Goal: Task Accomplishment & Management: Manage account settings

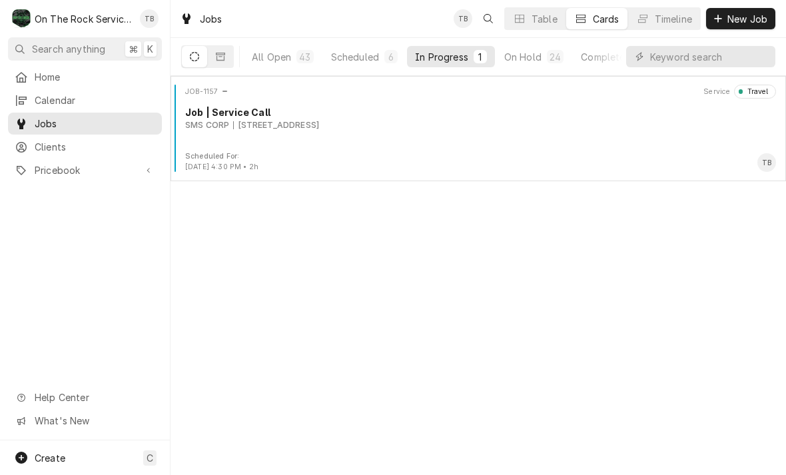
click at [319, 131] on div "332 S Pleasantburg Dr, Greenville, SC 29607" at bounding box center [276, 125] width 86 height 12
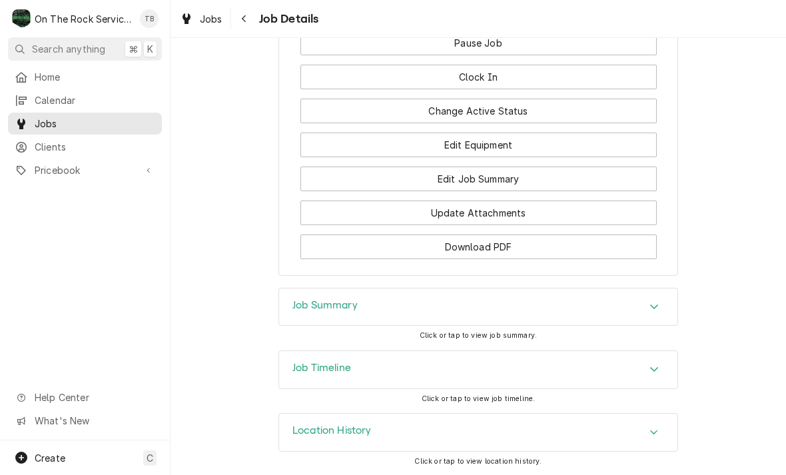
scroll to position [1370, 0]
click at [499, 109] on button "Change Active Status" at bounding box center [479, 112] width 357 height 25
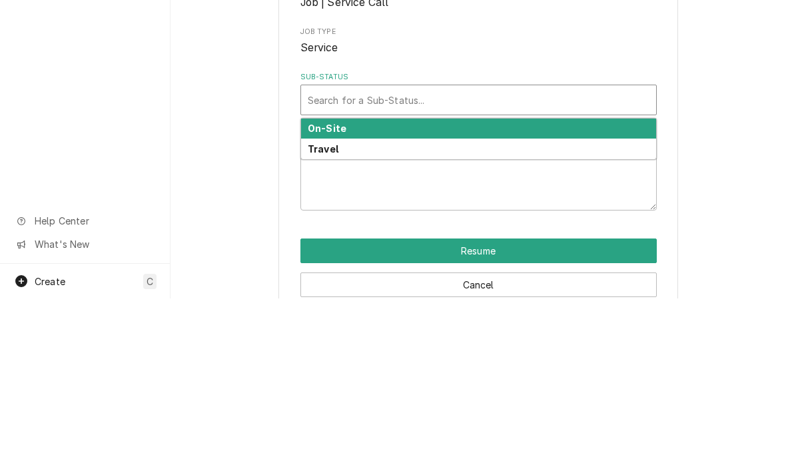
click at [351, 295] on div "On-Site" at bounding box center [478, 305] width 355 height 21
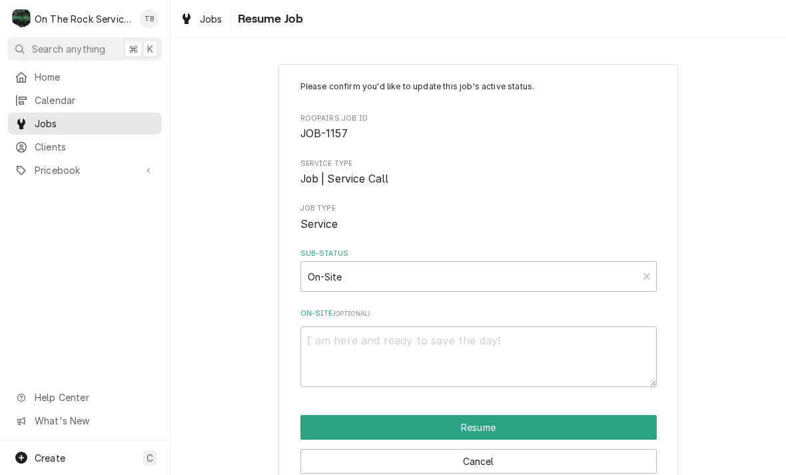
click at [496, 422] on button "Resume" at bounding box center [479, 427] width 357 height 25
type textarea "x"
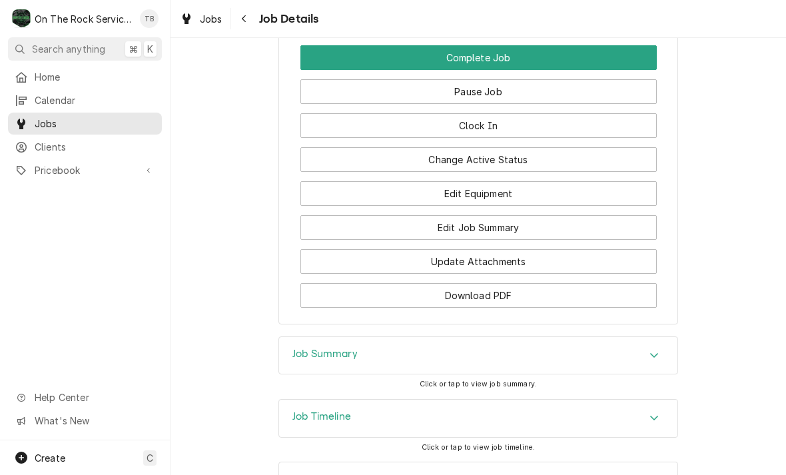
scroll to position [1322, 0]
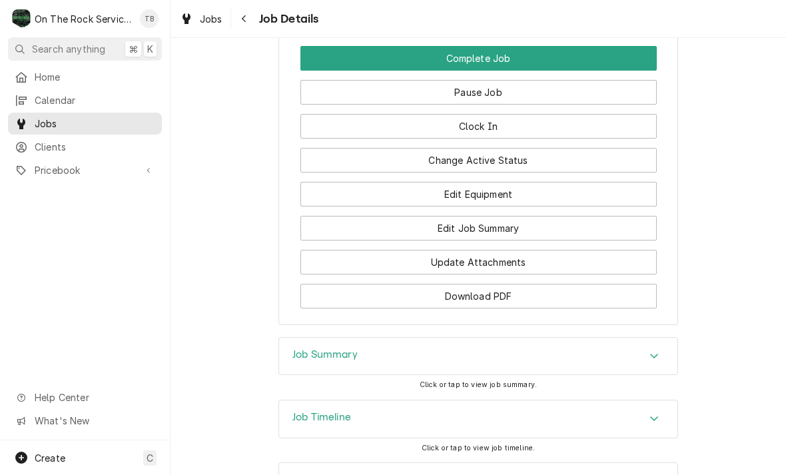
click at [501, 197] on button "Edit Equipment" at bounding box center [479, 194] width 357 height 25
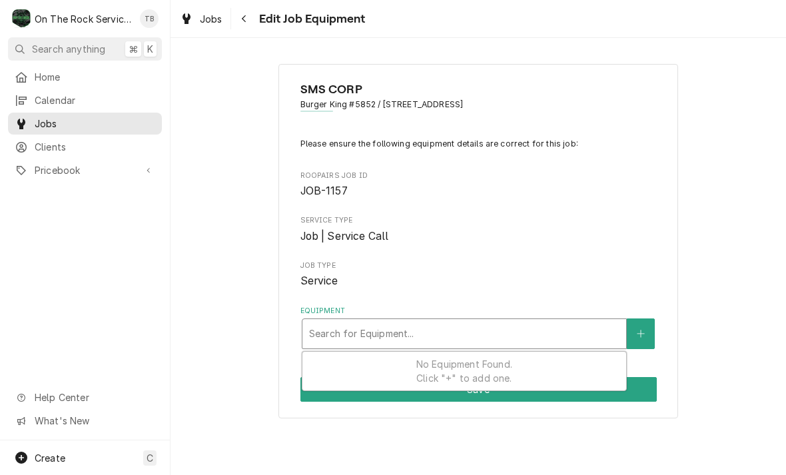
click at [640, 338] on button "Equipment" at bounding box center [641, 334] width 28 height 31
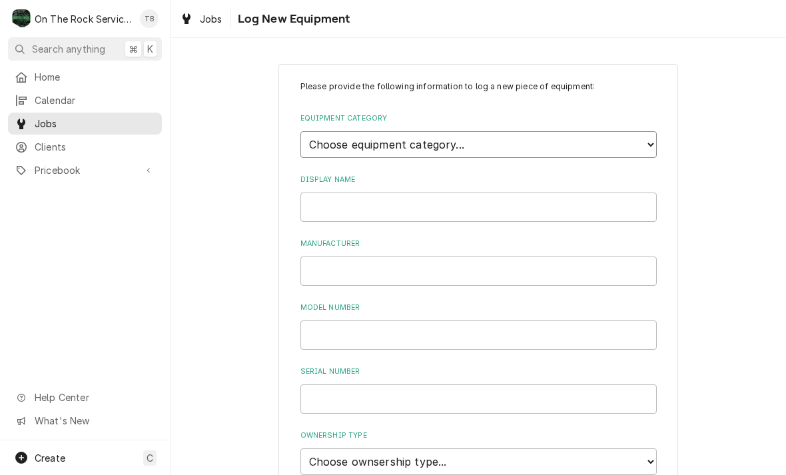
click at [648, 149] on select "Choose equipment category... Cooking Equipment Fryers Ice Machines Ovens and Ra…" at bounding box center [479, 144] width 357 height 27
select select "2"
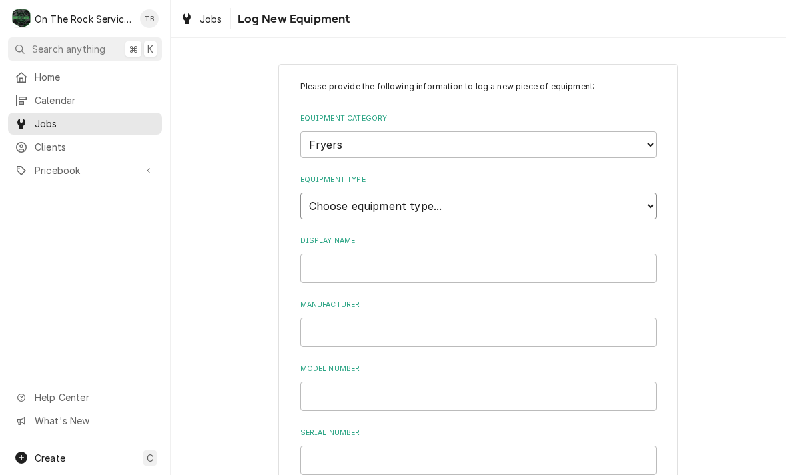
click at [648, 199] on select "Choose equipment type... Electric Fryer Fryer Filtration Equipment Gas Fryer" at bounding box center [479, 206] width 357 height 27
select select "15"
click at [374, 254] on input "Display Name" at bounding box center [479, 268] width 357 height 29
type input "# 3 FRYER (RIGHT)"
click at [359, 322] on input "Manufacturer" at bounding box center [479, 332] width 357 height 29
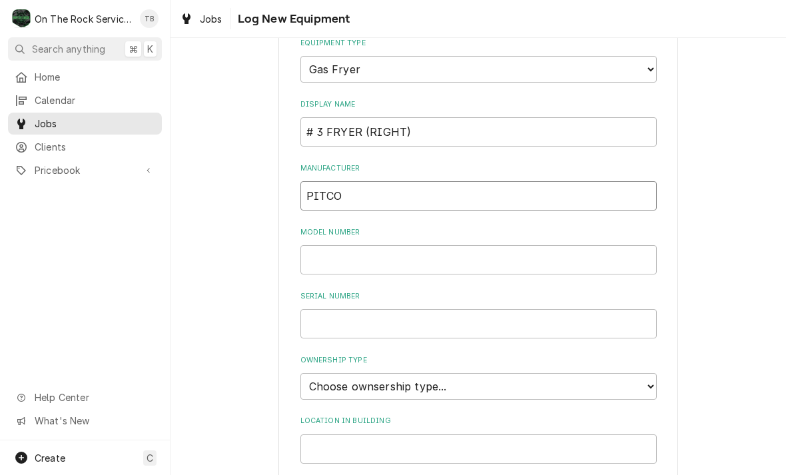
scroll to position [137, 0]
type input "PITCO"
click at [344, 245] on input "Model Number" at bounding box center [479, 259] width 357 height 29
type input "SSH"
click at [359, 309] on input "Serial Number" at bounding box center [479, 323] width 357 height 29
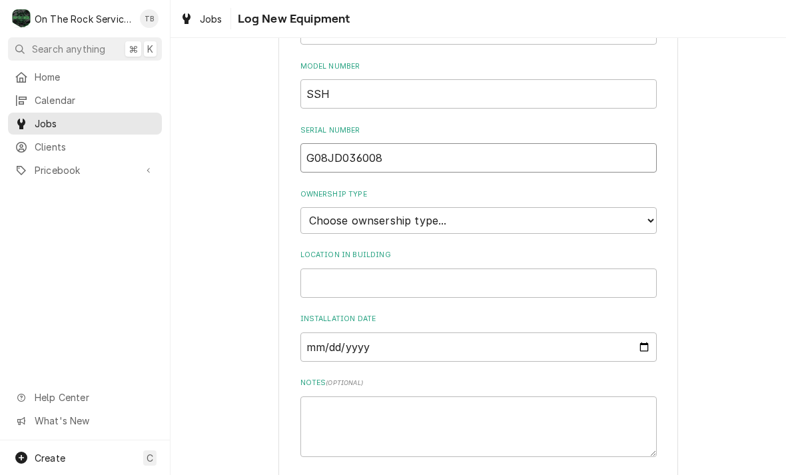
scroll to position [315, 0]
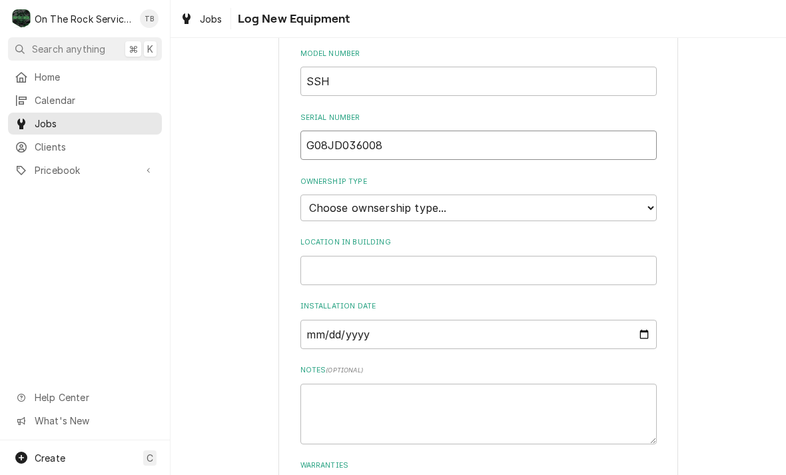
type input "G08JD036008"
click at [643, 195] on select "Choose ownsership type... Unknown Owned Leased Rented" at bounding box center [479, 208] width 357 height 27
select select "1"
click at [354, 256] on input "Location in Building" at bounding box center [479, 270] width 357 height 29
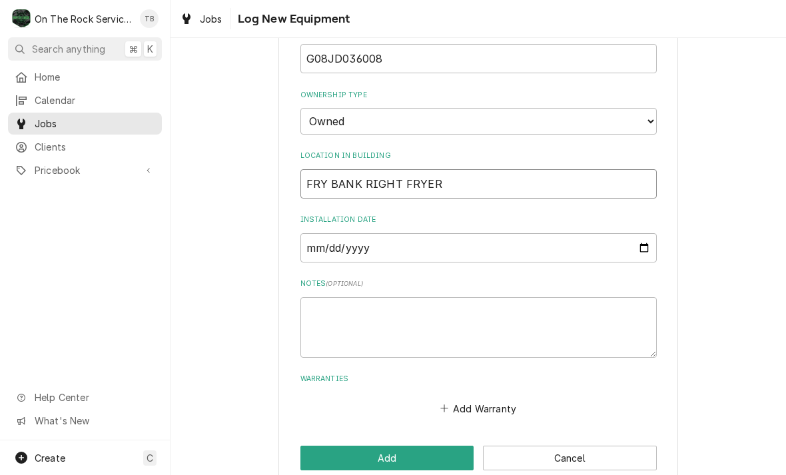
scroll to position [401, 0]
type input "FRY BANK RIGHT FRYER"
click at [377, 393] on div "Add Warranty" at bounding box center [479, 406] width 357 height 26
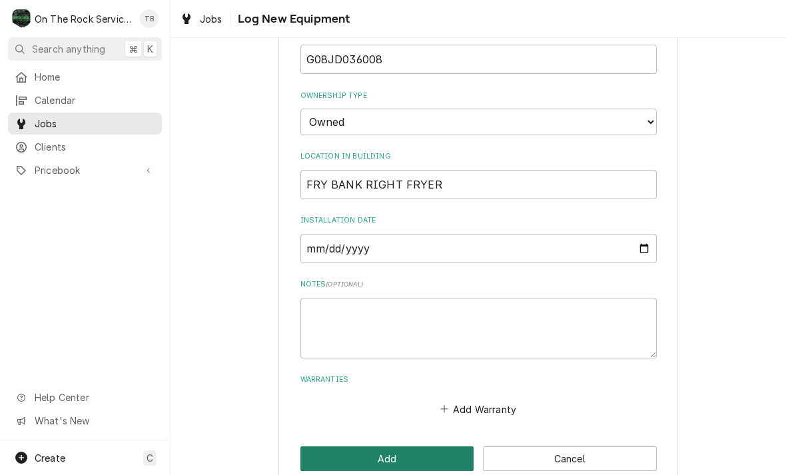
click at [374, 447] on button "Add" at bounding box center [388, 459] width 174 height 25
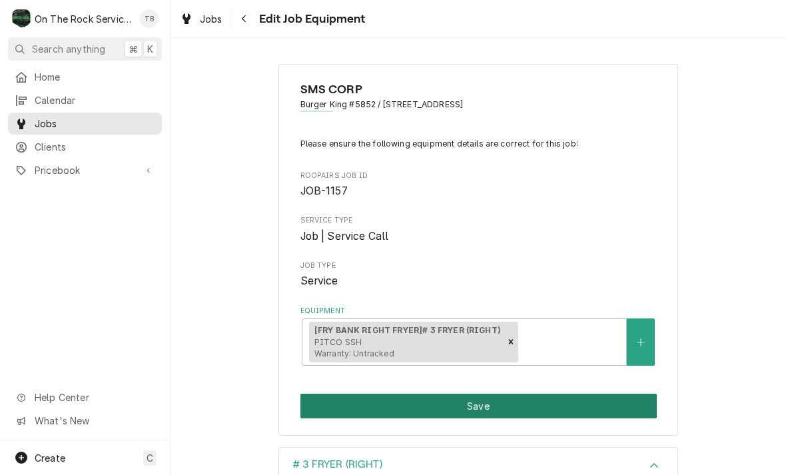
click at [483, 405] on button "Save" at bounding box center [479, 406] width 357 height 25
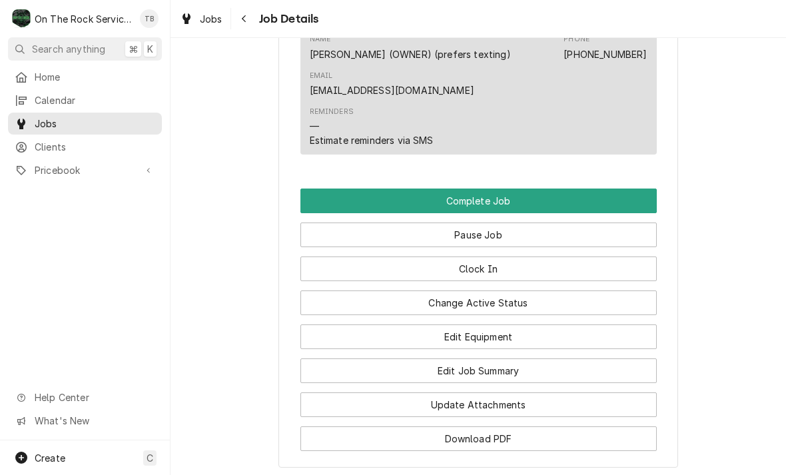
scroll to position [1197, 0]
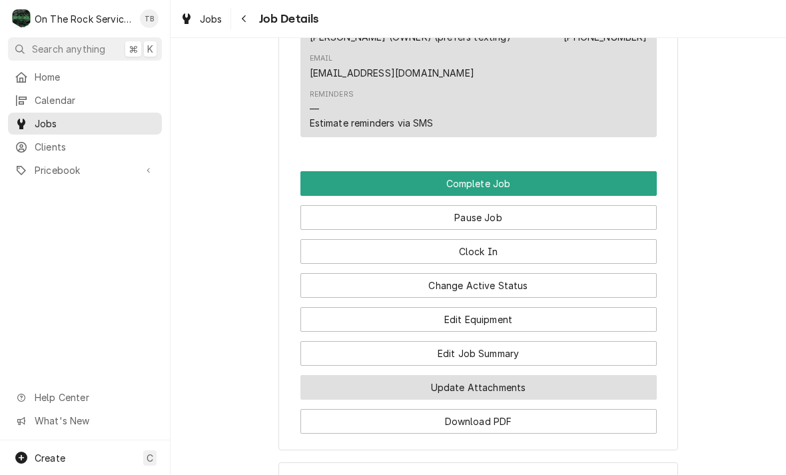
click at [492, 391] on button "Update Attachments" at bounding box center [479, 387] width 357 height 25
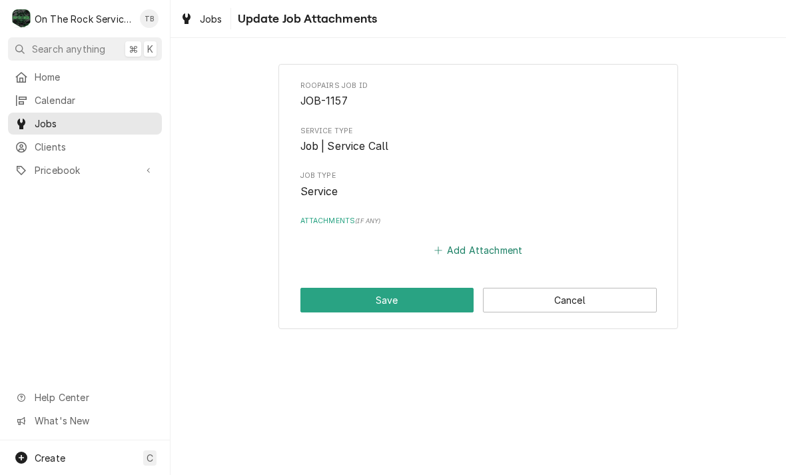
click at [487, 249] on button "Add Attachment" at bounding box center [478, 250] width 93 height 19
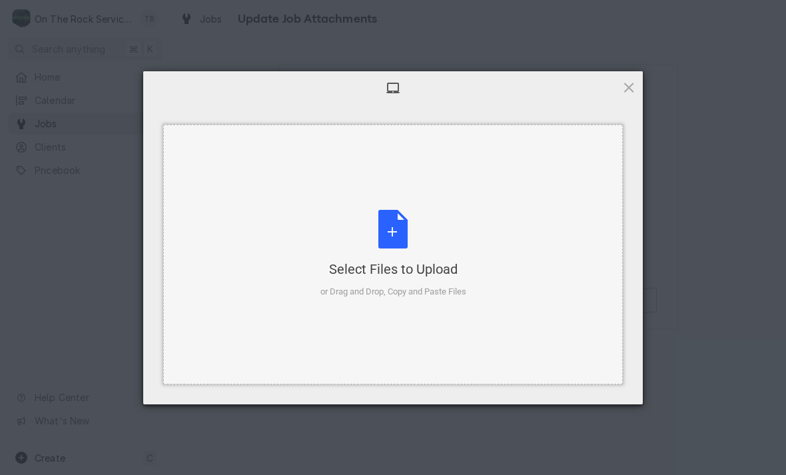
click at [401, 233] on div "Select Files to Upload or Drag and Drop, Copy and Paste Files" at bounding box center [394, 254] width 146 height 89
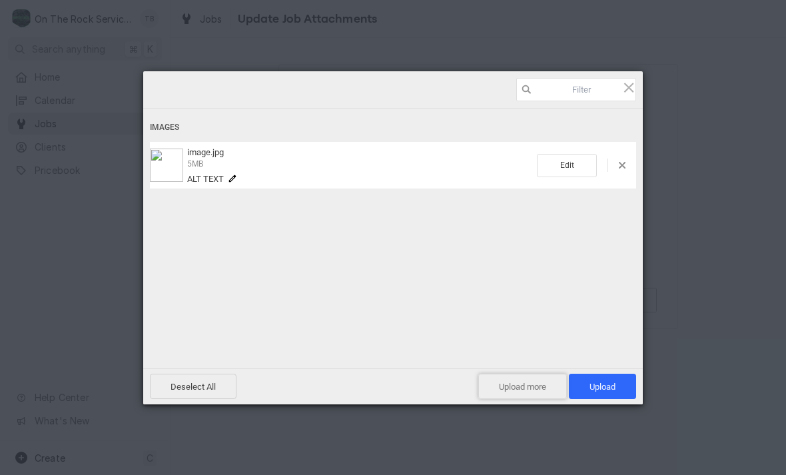
click at [512, 380] on span "Upload more" at bounding box center [523, 386] width 89 height 25
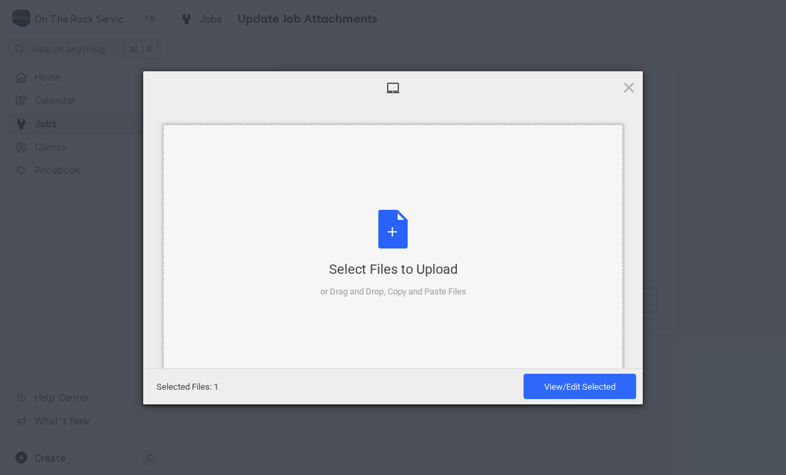
click at [398, 231] on div "Select Files to Upload or Drag and Drop, Copy and Paste Files" at bounding box center [394, 254] width 146 height 89
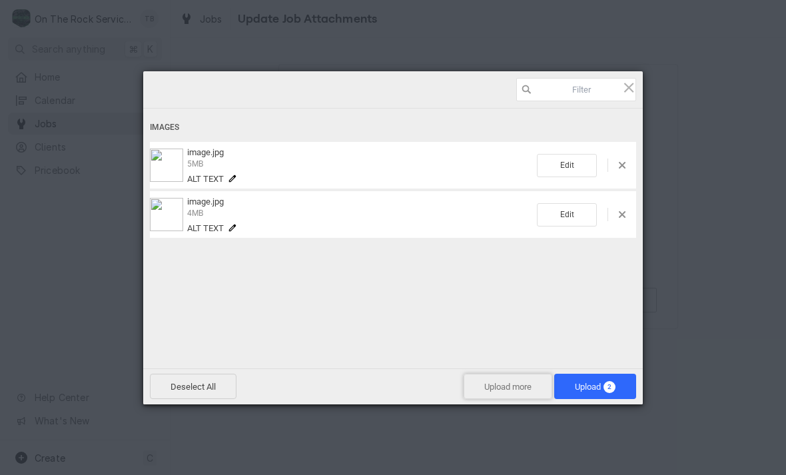
click at [502, 391] on span "Upload more" at bounding box center [508, 386] width 89 height 25
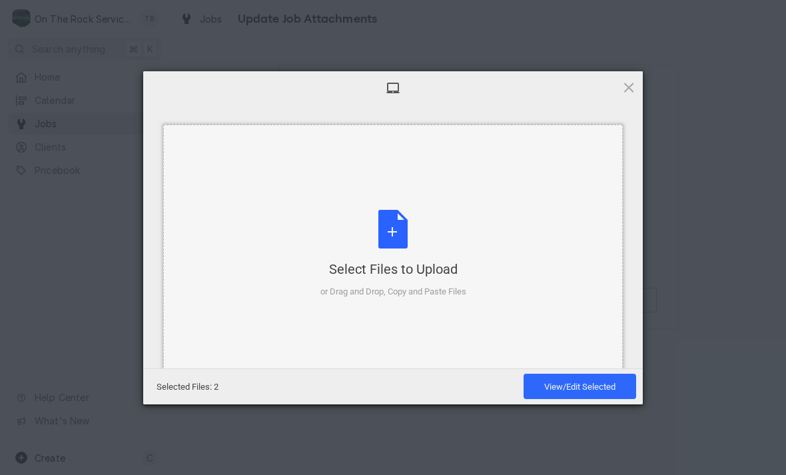
click at [397, 235] on div "Select Files to Upload or Drag and Drop, Copy and Paste Files" at bounding box center [394, 254] width 146 height 89
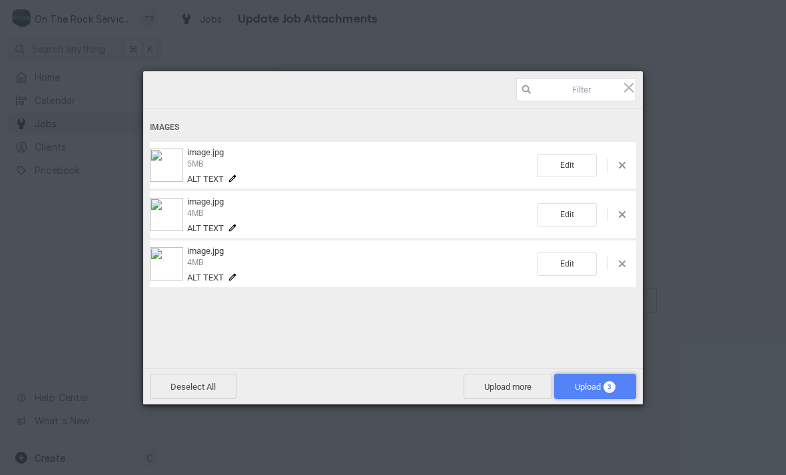
click at [581, 391] on span "Upload 3" at bounding box center [595, 387] width 41 height 10
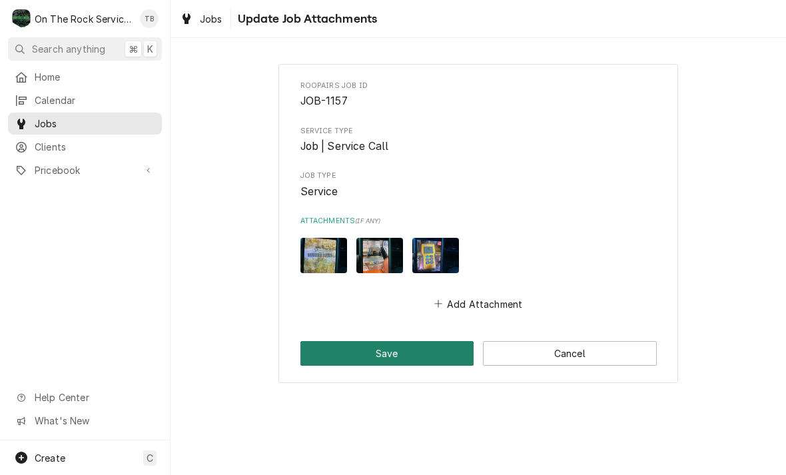
click at [405, 342] on button "Save" at bounding box center [388, 353] width 174 height 25
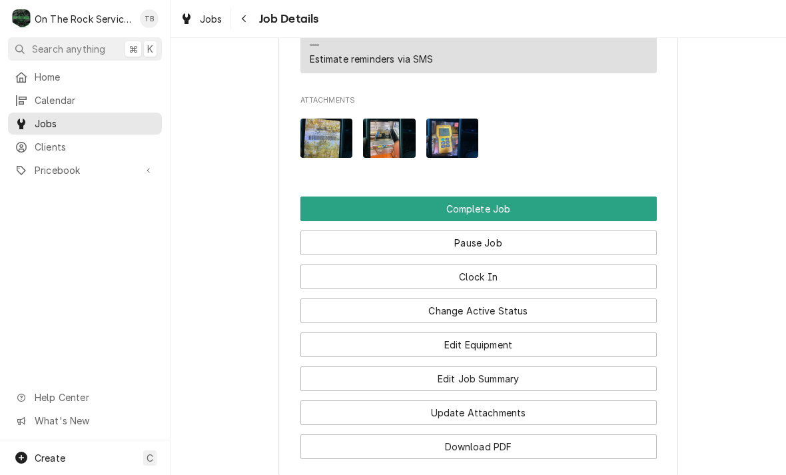
scroll to position [1266, 0]
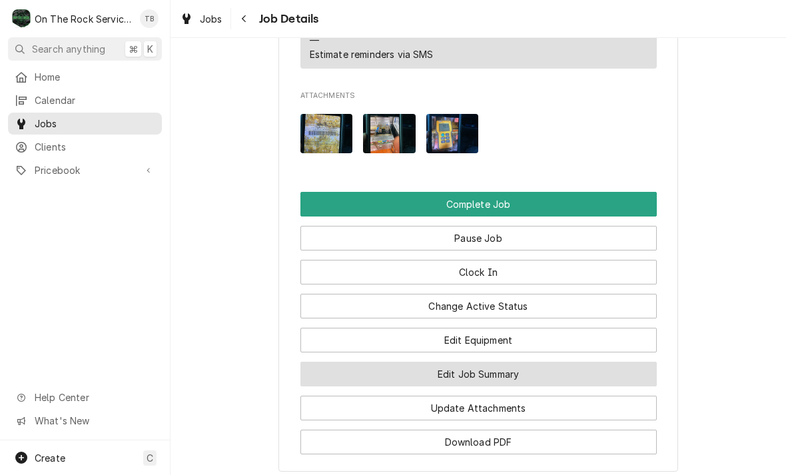
click at [509, 373] on button "Edit Job Summary" at bounding box center [479, 374] width 357 height 25
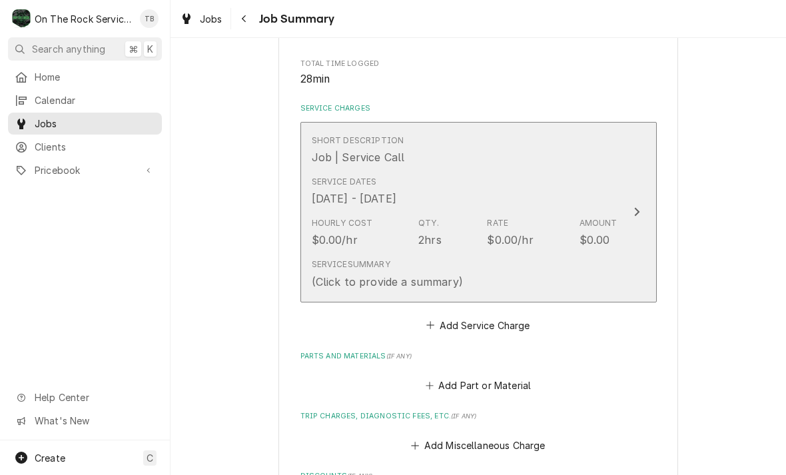
click at [568, 254] on div "Service Summary (Click to provide a summary)" at bounding box center [465, 273] width 306 height 41
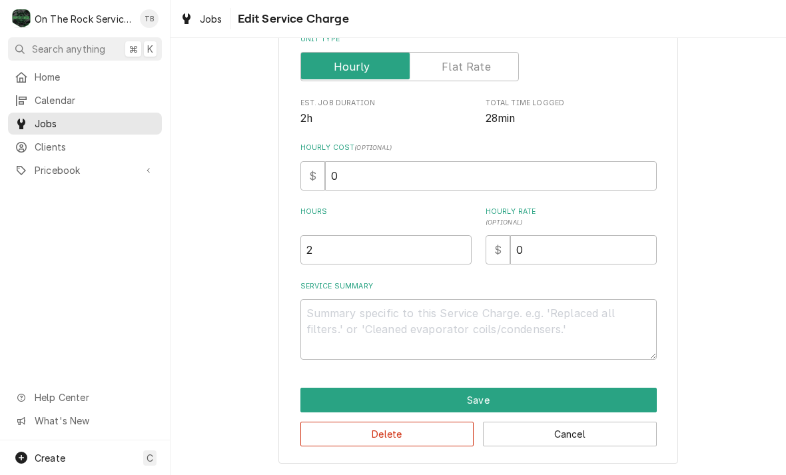
scroll to position [203, 0]
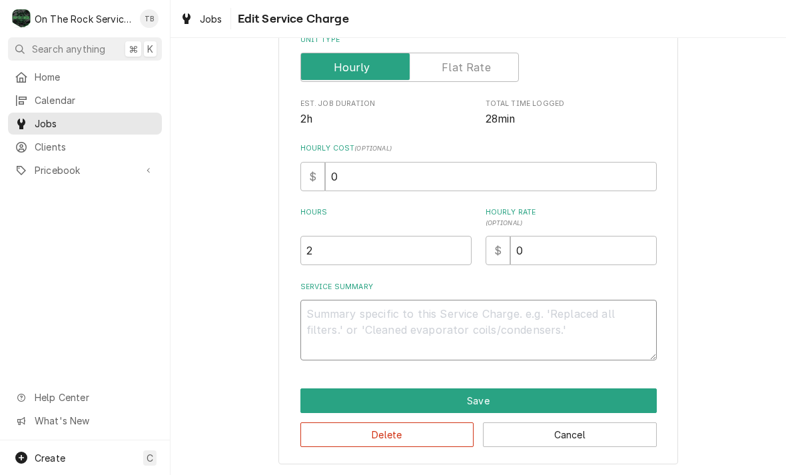
click at [336, 321] on textarea "Service Summary" at bounding box center [479, 330] width 357 height 61
type textarea "x"
type textarea "1"
type textarea "x"
type textarea "10"
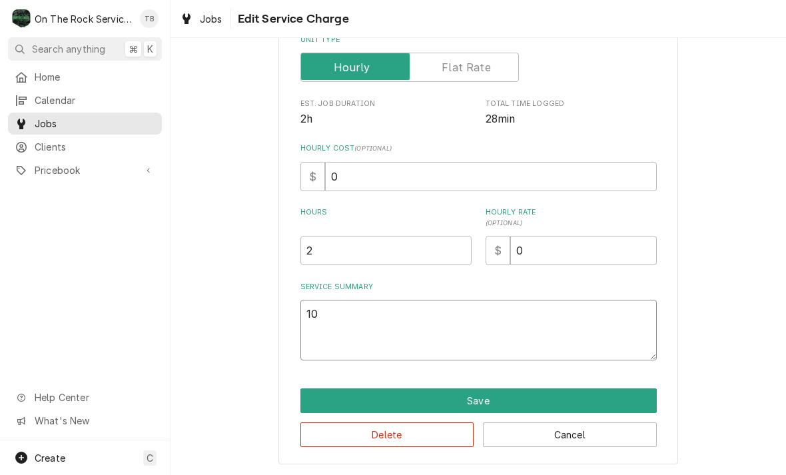
type textarea "x"
type textarea "10/"
type textarea "x"
type textarea "10/1"
type textarea "x"
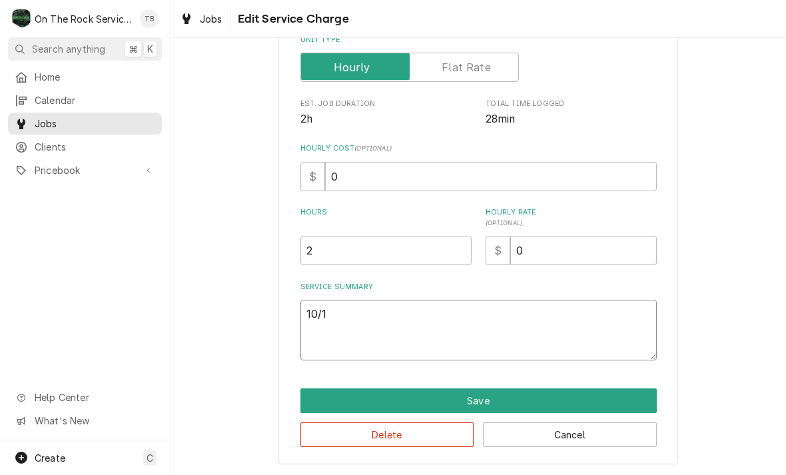
type textarea "10/14"
type textarea "x"
type textarea "10/14/"
type textarea "x"
type textarea "10/14/2"
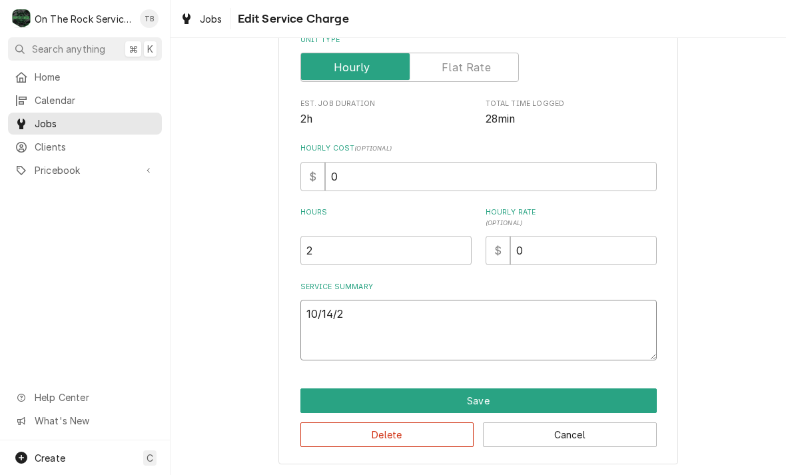
type textarea "x"
type textarea "10/14/25"
type textarea "x"
type textarea "10/14/25"
type textarea "x"
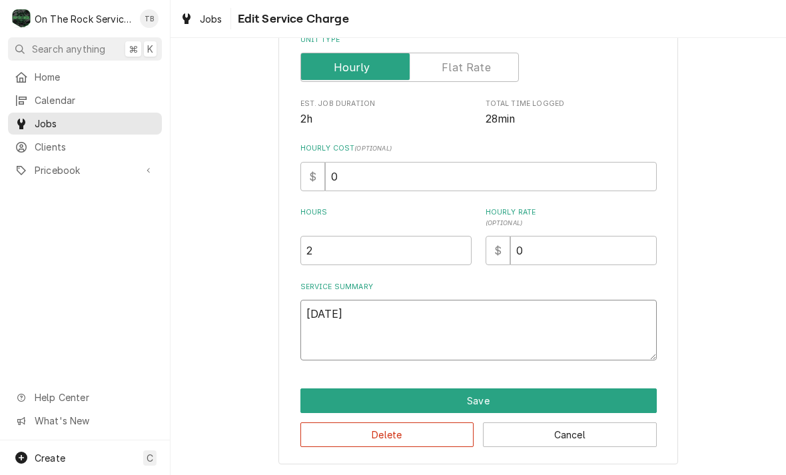
type textarea "10/14/25 T"
type textarea "x"
type textarea "10/14/25 TM"
type textarea "x"
type textarea "10/14/25 TMB"
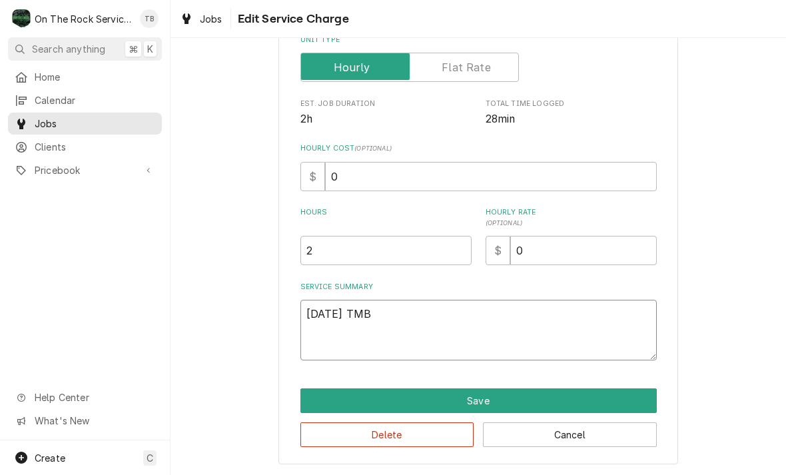
type textarea "x"
type textarea "10/14/25 TMB"
type textarea "x"
type textarea "10/14/25 TMB P"
type textarea "x"
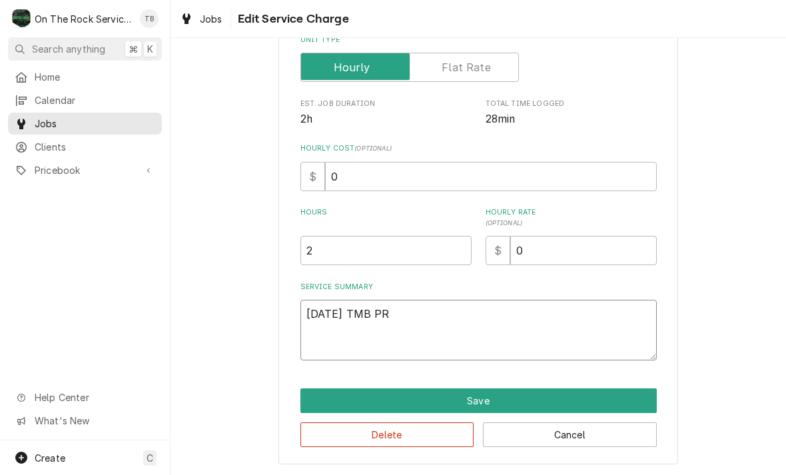
type textarea "10/14/25 TMB PRO"
type textarea "x"
type textarea "10/14/25 TMB PROV"
type textarea "x"
type textarea "10/14/25 TMB PROVI"
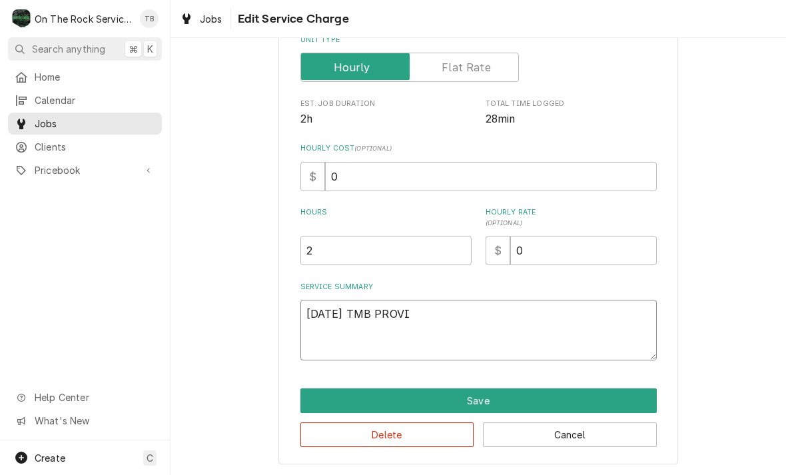
type textarea "x"
type textarea "10/14/25 TMB PROVID"
type textarea "x"
type textarea "10/14/25 TMB PROVIDE"
type textarea "x"
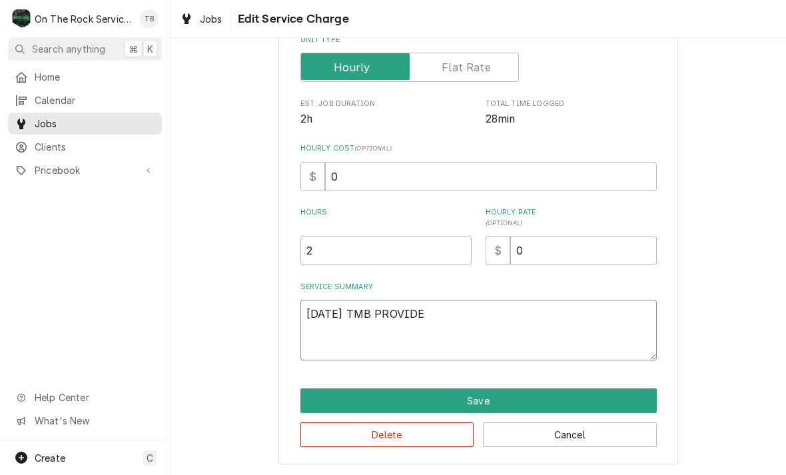
type textarea "10/14/25 TMB PROVIDE"
type textarea "x"
type textarea "10/14/25 TMB PROVIDE S"
type textarea "x"
type textarea "10/14/25 TMB PROVIDE SE"
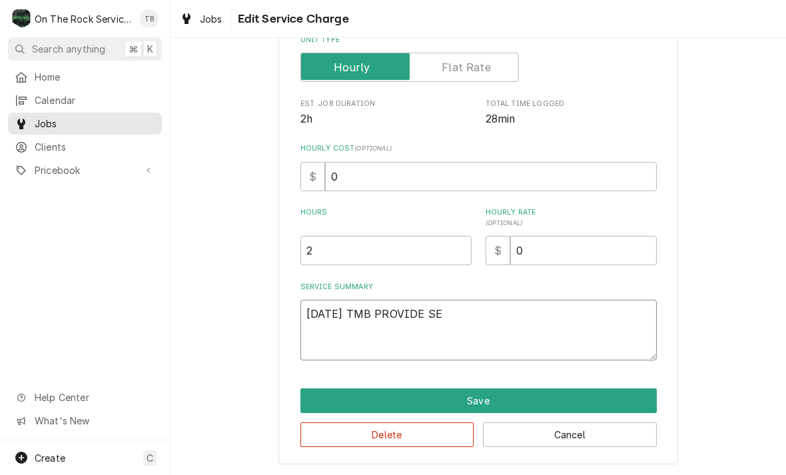
type textarea "x"
type textarea "10/14/25 TMB PROVIDE SER"
type textarea "x"
type textarea "10/14/25 TMB PROVIDE SERV"
type textarea "x"
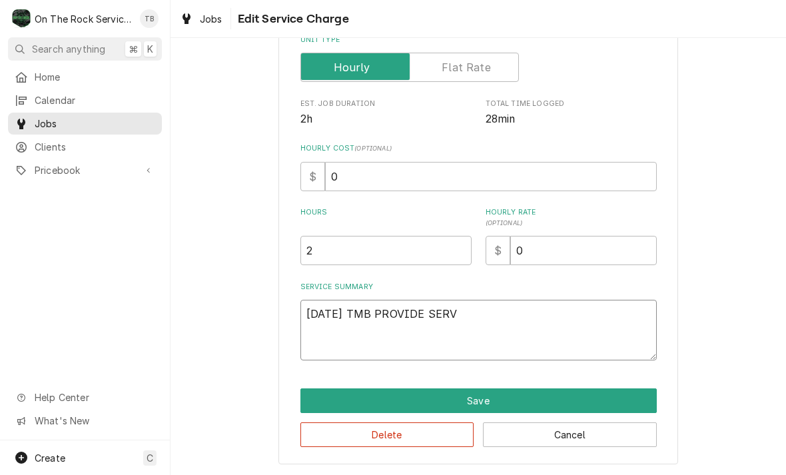
type textarea "10/14/25 TMB PROVIDE SERVI"
type textarea "x"
type textarea "10/14/25 TMB PROVIDE SERVIC"
type textarea "x"
type textarea "10/14/25 TMB PROVIDE SERVICE"
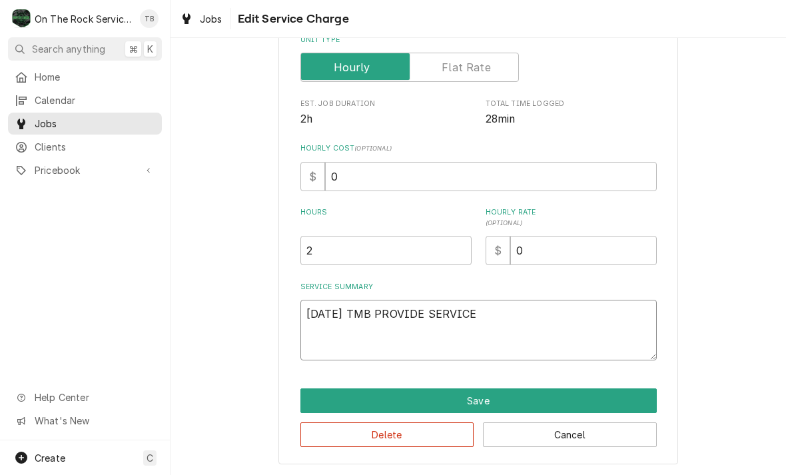
type textarea "x"
type textarea "10/14/25 TMB PROVIDE SERVICE P"
type textarea "x"
type textarea "10/14/25 TMB PROVIDE SERVICE PA"
type textarea "x"
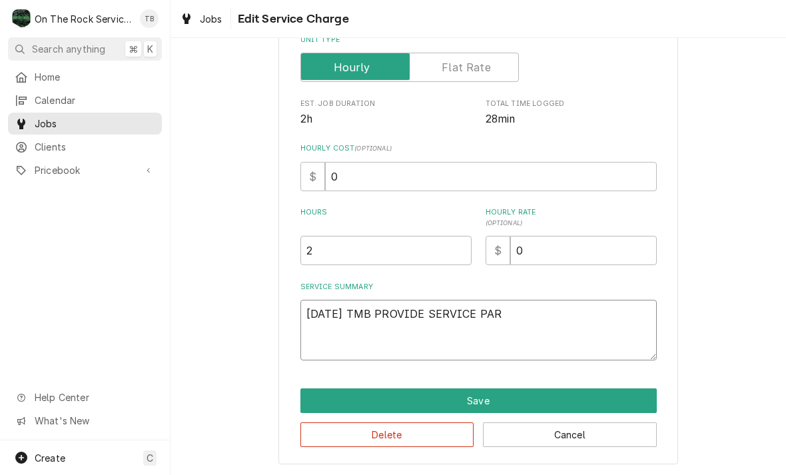
type textarea "10/14/25 TMB PROVIDE SERVICE PART"
type textarea "x"
type textarea "10/14/25 TMB PROVIDE SERVICE PARTS"
type textarea "x"
type textarea "10/14/25 TMB PROVIDE SERVICE PARTS"
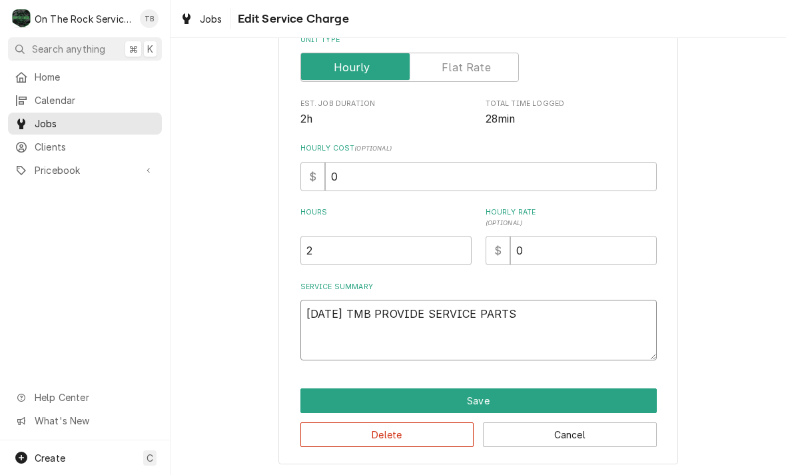
type textarea "x"
type textarea "10/14/25 TMB PROVIDE SERVICE PARTS A"
type textarea "x"
type textarea "10/14/25 TMB PROVIDE SERVICE PARTS AND"
type textarea "x"
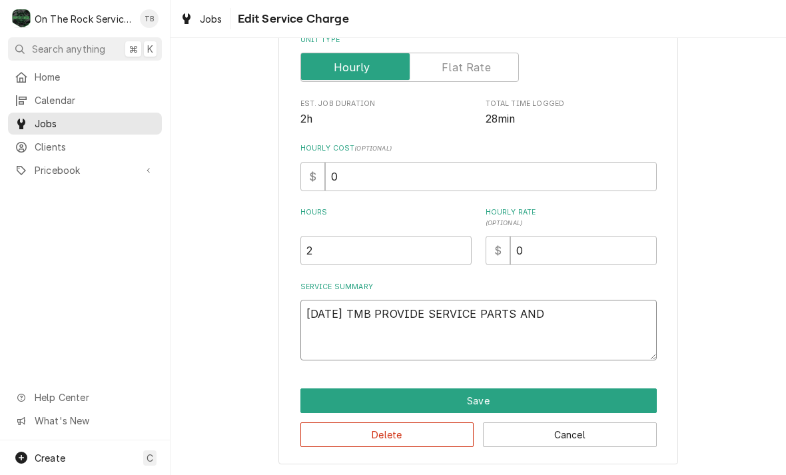
type textarea "10/14/25 TMB PROVIDE SERVICE PARTS AND"
type textarea "x"
type textarea "10/14/25 TMB PROVIDE SERVICE PARTS AND L"
type textarea "x"
type textarea "10/14/25 TMB PROVIDE SERVICE PARTS AND LA"
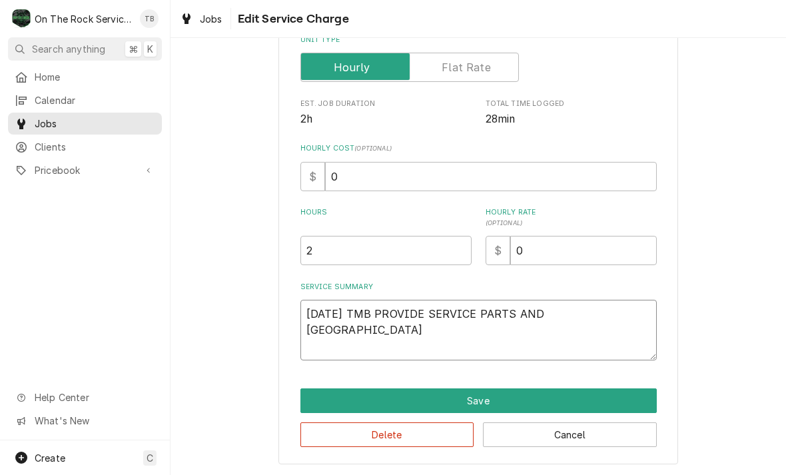
type textarea "x"
type textarea "10/14/25 TMB PROVIDE SERVICE PARTS AND LAB"
type textarea "x"
type textarea "10/14/25 TMB PROVIDE SERVICE PARTS AND LABO"
type textarea "x"
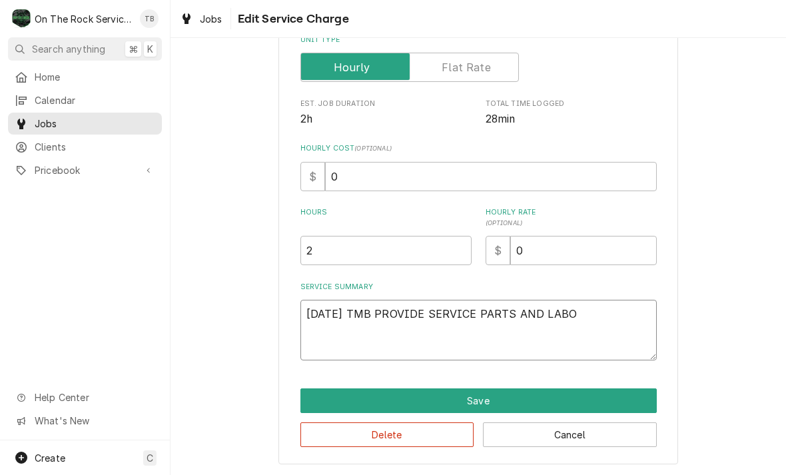
type textarea "10/14/25 TMB PROVIDE SERVICE PARTS AND LABOR"
type textarea "x"
type textarea "10/14/25 TMB PROVIDE SERVICE PARTS AND LABOR"
type textarea "x"
type textarea "10/14/25 TMB PROVIDE SERVICE PARTS AND LABOR T"
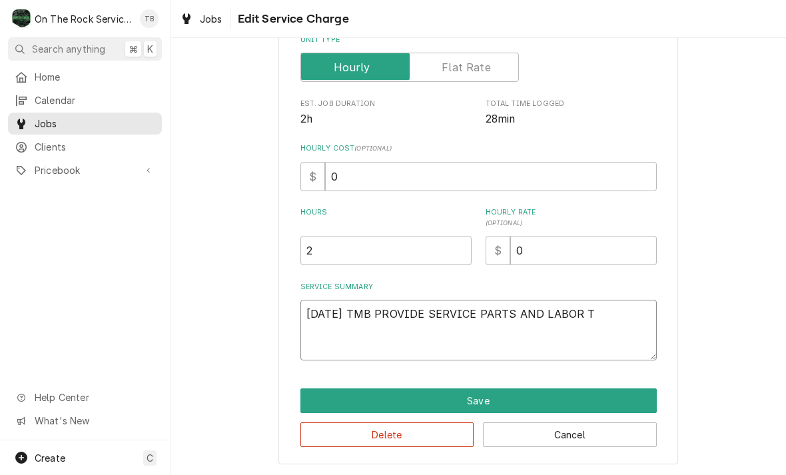
type textarea "x"
type textarea "10/14/25 TMB PROVIDE SERVICE PARTS AND LABOR TO"
type textarea "x"
type textarea "10/14/25 TMB PROVIDE SERVICE PARTS AND LABOR TO D"
type textarea "x"
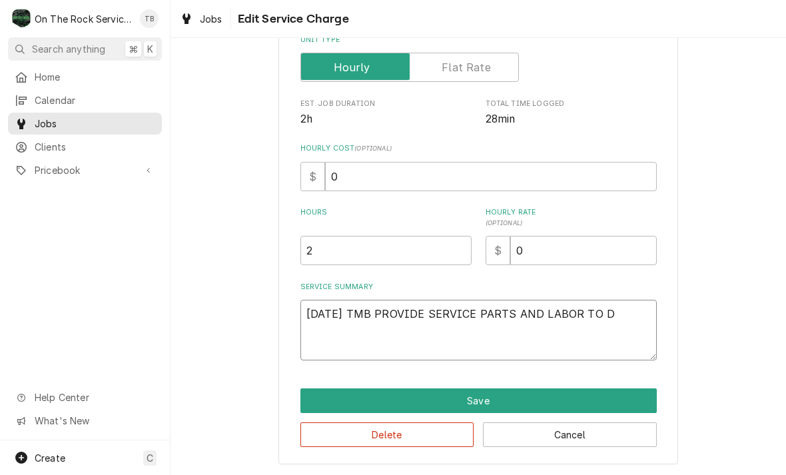
type textarea "10/14/25 TMB PROVIDE SERVICE PARTS AND LABOR TO DE"
type textarea "x"
type textarea "10/14/25 TMB PROVIDE SERVICE PARTS AND LABOR TO DET"
type textarea "x"
type textarea "10/14/25 TMB PROVIDE SERVICE PARTS AND LABOR TO DETE"
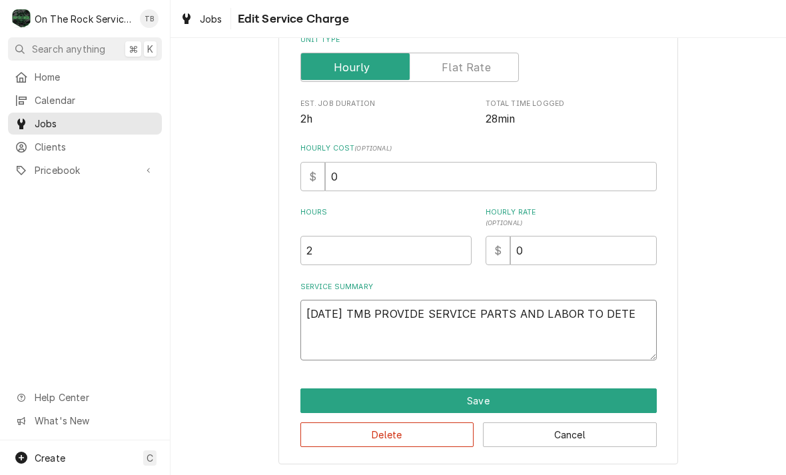
type textarea "x"
type textarea "10/14/25 TMB PROVIDE SERVICE PARTS AND LABOR TO DETER"
type textarea "x"
type textarea "10/14/25 TMB PROVIDE SERVICE PARTS AND LABOR TO DETERM"
type textarea "x"
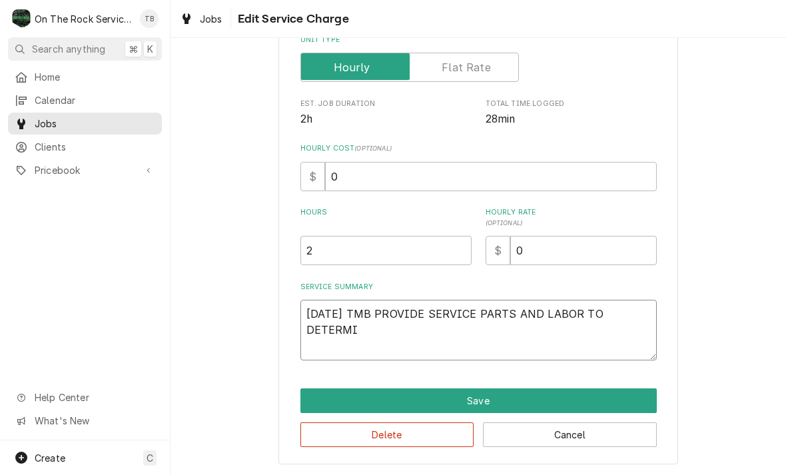
type textarea "10/14/25 TMB PROVIDE SERVICE PARTS AND LABOR TO DETERMIN"
type textarea "x"
type textarea "10/14/25 TMB PROVIDE SERVICE PARTS AND LABOR TO DETERMINE"
type textarea "x"
type textarea "10/14/25 TMB PROVIDE SERVICE PARTS AND LABOR TO DETERMINE"
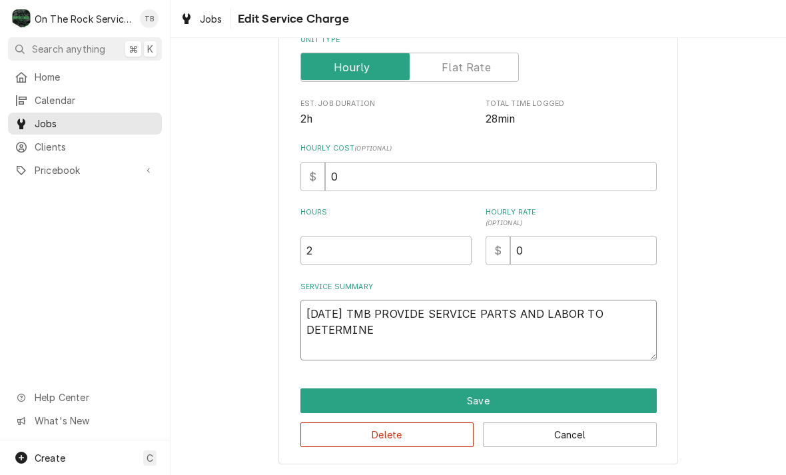
type textarea "x"
type textarea "10/14/25 TMB PROVIDE SERVICE PARTS AND LABOR TO DETERMINE T"
type textarea "x"
type textarea "10/14/25 TMB PROVIDE SERVICE PARTS AND LABOR TO DETERMINE TH"
type textarea "x"
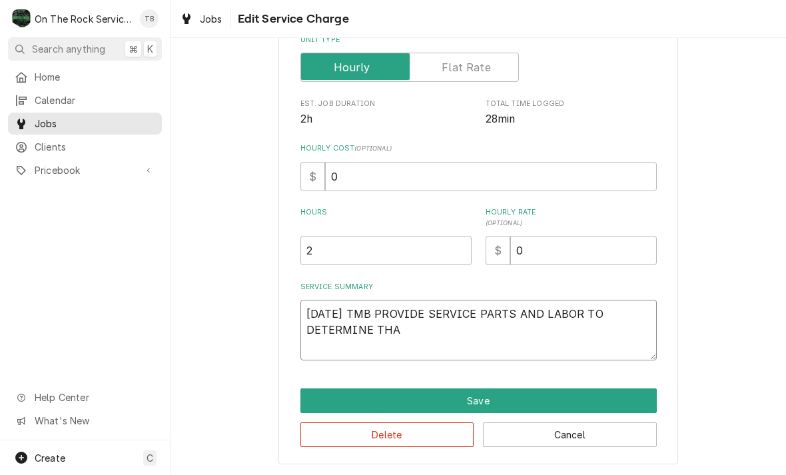
type textarea "10/14/25 TMB PROVIDE SERVICE PARTS AND LABOR TO DETERMINE THAT"
type textarea "x"
type textarea "10/14/25 TMB PROVIDE SERVICE PARTS AND LABOR TO DETERMINE THAT"
type textarea "x"
type textarea "10/14/25 TMB PROVIDE SERVICE PARTS AND LABOR TO DETERMINE THAT O"
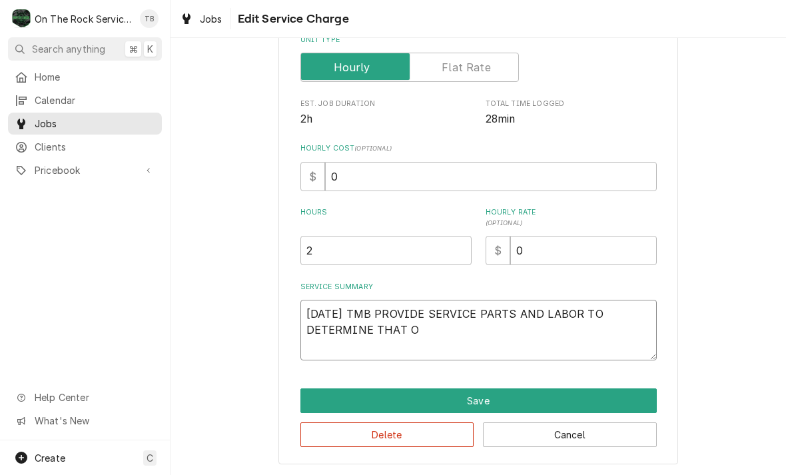
type textarea "x"
type textarea "10/14/25 TMB PROVIDE SERVICE PARTS AND LABOR TO DETERMINE THAT ON"
type textarea "x"
type textarea "10/14/25 TMB PROVIDE SERVICE PARTS AND LABOR TO DETERMINE THAT ON F"
type textarea "x"
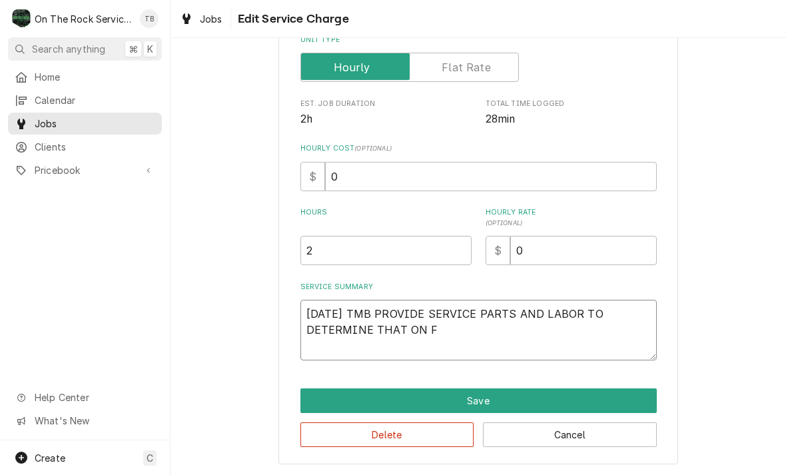
type textarea "10/14/25 TMB PROVIDE SERVICE PARTS AND LABOR TO DETERMINE THAT ON FR"
type textarea "x"
type textarea "10/14/25 TMB PROVIDE SERVICE PARTS AND LABOR TO DETERMINE THAT ON FRYE"
type textarea "x"
type textarea "10/14/25 TMB PROVIDE SERVICE PARTS AND LABOR TO DETERMINE THAT ON FRYER"
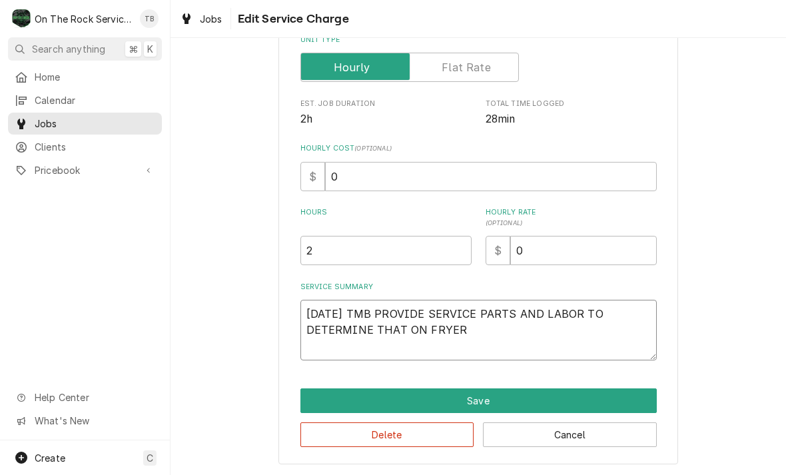
type textarea "x"
type textarea "10/14/25 TMB PROVIDE SERVICE PARTS AND LABOR TO DETERMINE THAT ON FRYER"
type textarea "x"
type textarea "10/14/25 TMB PROVIDE SERVICE PARTS AND LABOR TO DETERMINE THAT ON FRYER BA"
type textarea "x"
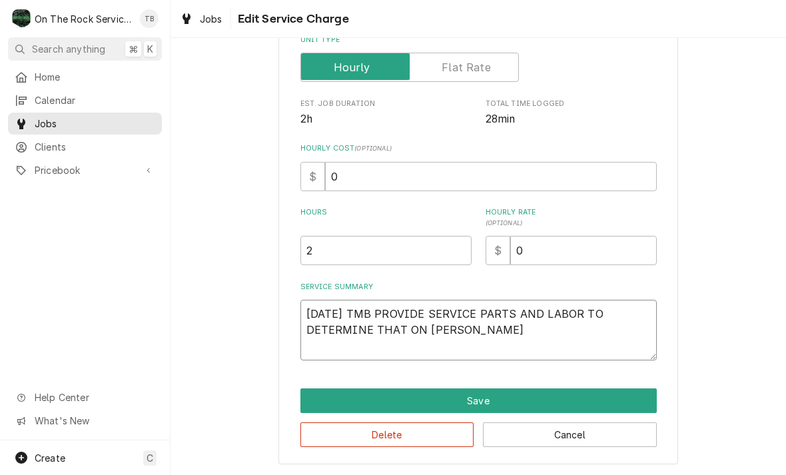
type textarea "10/14/25 TMB PROVIDE SERVICE PARTS AND LABOR TO DETERMINE THAT ON FRYER BAN"
type textarea "x"
type textarea "10/14/25 TMB PROVIDE SERVICE PARTS AND LABOR TO DETERMINE THAT ON FRYER BANK"
type textarea "x"
type textarea "10/14/25 TMB PROVIDE SERVICE PARTS AND LABOR TO DETERMINE THAT ON FRYER BANK"
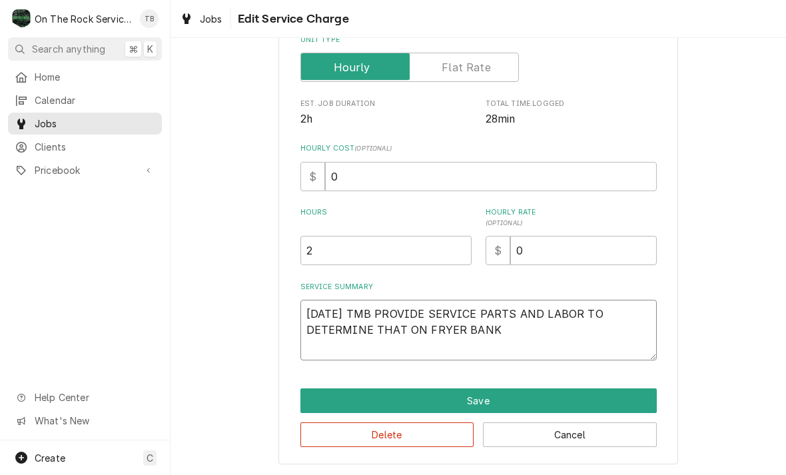
type textarea "x"
type textarea "10/14/25 TMB PROVIDE SERVICE PARTS AND LABOR TO DETERMINE THAT ON FRYER BANK #"
type textarea "x"
type textarea "10/14/25 TMB PROVIDE SERVICE PARTS AND LABOR TO DETERMINE THAT ON FRYER BANK #3"
type textarea "x"
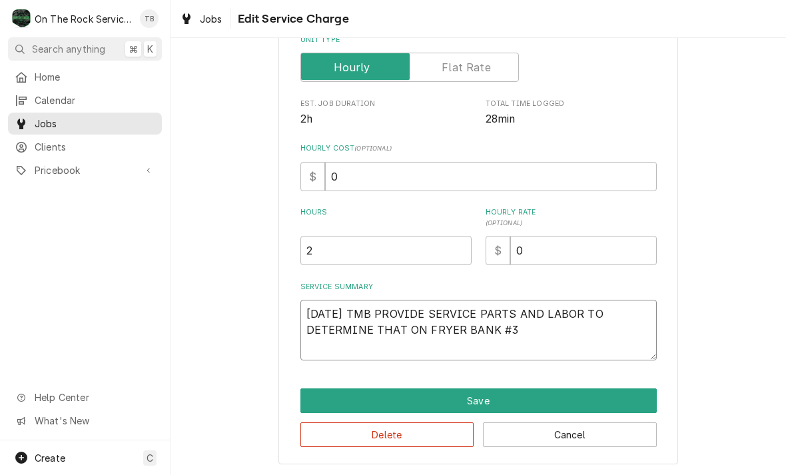
type textarea "10/14/25 TMB PROVIDE SERVICE PARTS AND LABOR TO DETERMINE THAT ON FRYER BANK #3…"
type textarea "x"
type textarea "10/14/25 TMB PROVIDE SERVICE PARTS AND LABOR TO DETERMINE THAT ON FRYER BANK #3…"
type textarea "x"
type textarea "10/14/25 TMB PROVIDE SERVICE PARTS AND LABOR TO DETERMINE THAT ON FRYER BANK #3…"
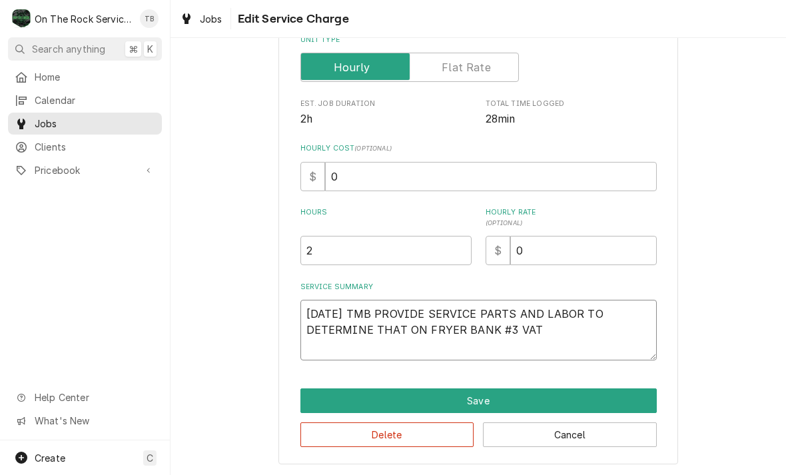
type textarea "x"
type textarea "10/14/25 TMB PROVIDE SERVICE PARTS AND LABOR TO DETERMINE THAT ON FRYER BANK #3…"
type textarea "x"
type textarea "10/14/25 TMB PROVIDE SERVICE PARTS AND LABOR TO DETERMINE THAT ON FRYER BANK #3…"
type textarea "x"
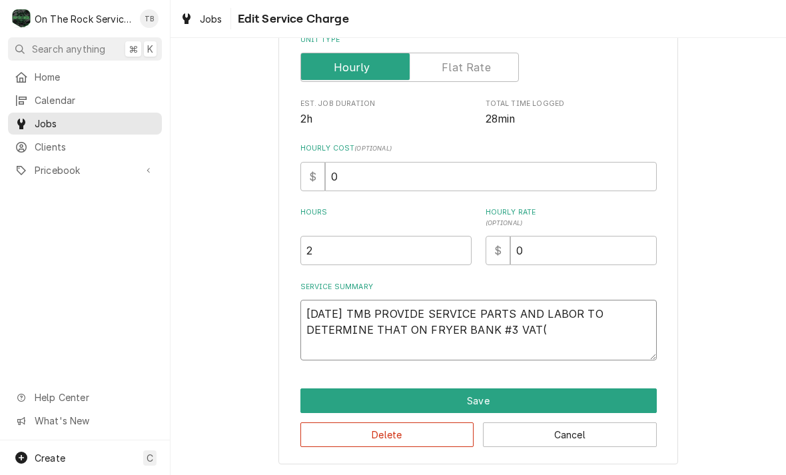
type textarea "10/14/25 TMB PROVIDE SERVICE PARTS AND LABOR TO DETERMINE THAT ON FRYER BANK #3…"
type textarea "x"
type textarea "10/14/25 TMB PROVIDE SERVICE PARTS AND LABOR TO DETERMINE THAT ON FRYER BANK #3…"
type textarea "x"
type textarea "10/14/25 TMB PROVIDE SERVICE PARTS AND LABOR TO DETERMINE THAT ON FRYER BANK #3…"
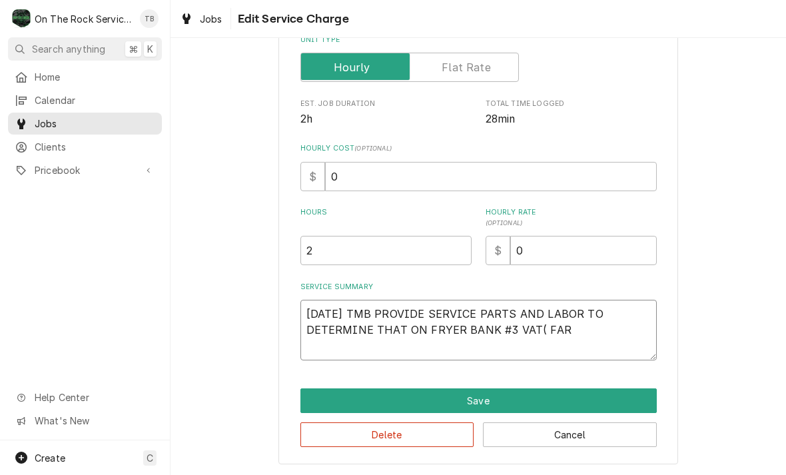
type textarea "x"
type textarea "10/14/25 TMB PROVIDE SERVICE PARTS AND LABOR TO DETERMINE THAT ON FRYER BANK #3…"
type textarea "x"
type textarea "10/14/25 TMB PROVIDE SERVICE PARTS AND LABOR TO DETERMINE THAT ON FRYER BANK #3…"
type textarea "x"
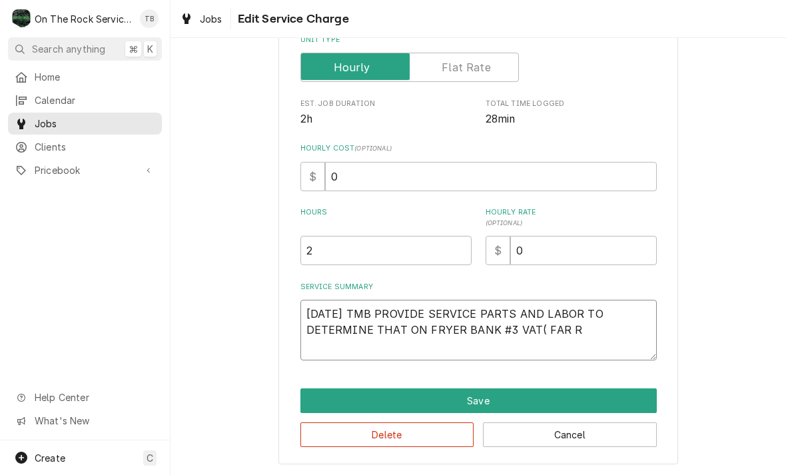
type textarea "10/14/25 TMB PROVIDE SERVICE PARTS AND LABOR TO DETERMINE THAT ON FRYER BANK #3…"
type textarea "x"
type textarea "10/14/25 TMB PROVIDE SERVICE PARTS AND LABOR TO DETERMINE THAT ON FRYER BANK #3…"
type textarea "x"
type textarea "10/14/25 TMB PROVIDE SERVICE PARTS AND LABOR TO DETERMINE THAT ON FRYER BANK #3…"
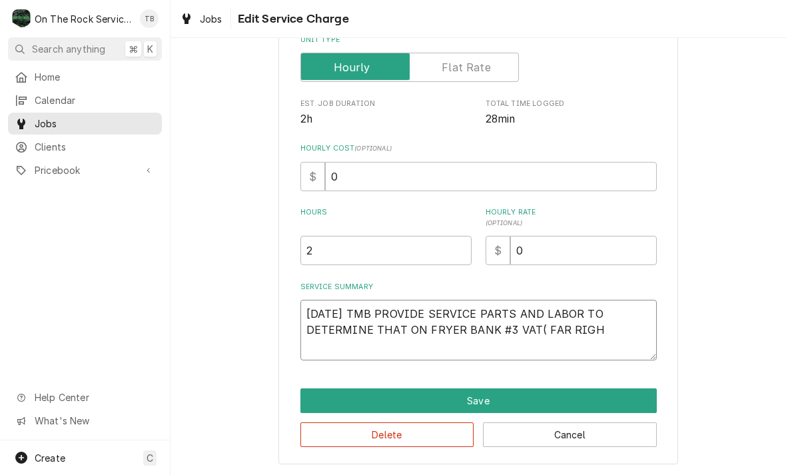
type textarea "x"
type textarea "10/14/25 TMB PROVIDE SERVICE PARTS AND LABOR TO DETERMINE THAT ON FRYER BANK #3…"
type textarea "x"
type textarea "10/14/25 TMB PROVIDE SERVICE PARTS AND LABOR TO DETERMINE THAT ON FRYER BANK #3…"
type textarea "x"
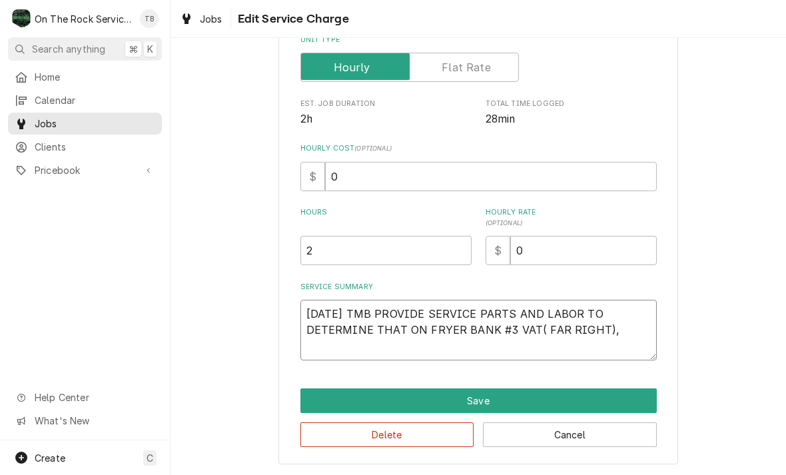
type textarea "10/14/25 TMB PROVIDE SERVICE PARTS AND LABOR TO DETERMINE THAT ON FRYER BANK #3…"
type textarea "x"
type textarea "10/14/25 TMB PROVIDE SERVICE PARTS AND LABOR TO DETERMINE THAT ON FRYER BANK #3…"
type textarea "x"
type textarea "10/14/25 TMB PROVIDE SERVICE PARTS AND LABOR TO DETERMINE THAT ON FRYER BANK #3…"
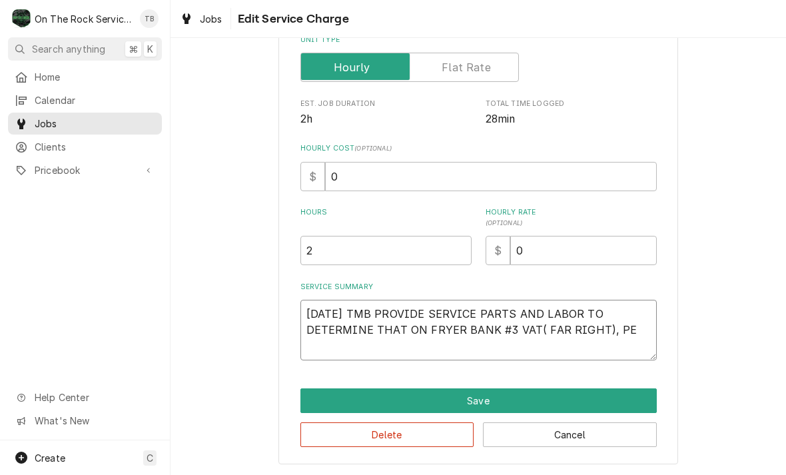
type textarea "x"
type textarea "10/14/25 TMB PROVIDE SERVICE PARTS AND LABOR TO DETERMINE THAT ON FRYER BANK #3…"
type textarea "x"
type textarea "10/14/25 TMB PROVIDE SERVICE PARTS AND LABOR TO DETERMINE THAT ON FRYER BANK #3…"
type textarea "x"
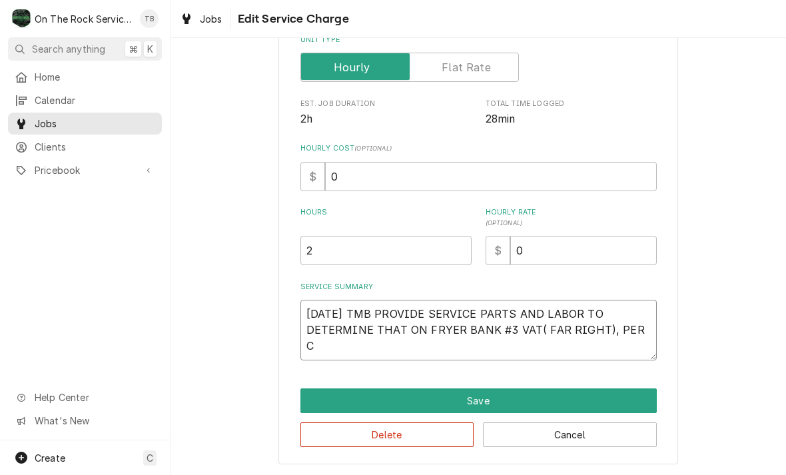
type textarea "10/14/25 TMB PROVIDE SERVICE PARTS AND LABOR TO DETERMINE THAT ON FRYER BANK #3…"
type textarea "x"
type textarea "10/14/25 TMB PROVIDE SERVICE PARTS AND LABOR TO DETERMINE THAT ON FRYER BANK #3…"
type textarea "x"
type textarea "10/14/25 TMB PROVIDE SERVICE PARTS AND LABOR TO DETERMINE THAT ON FRYER BANK #3…"
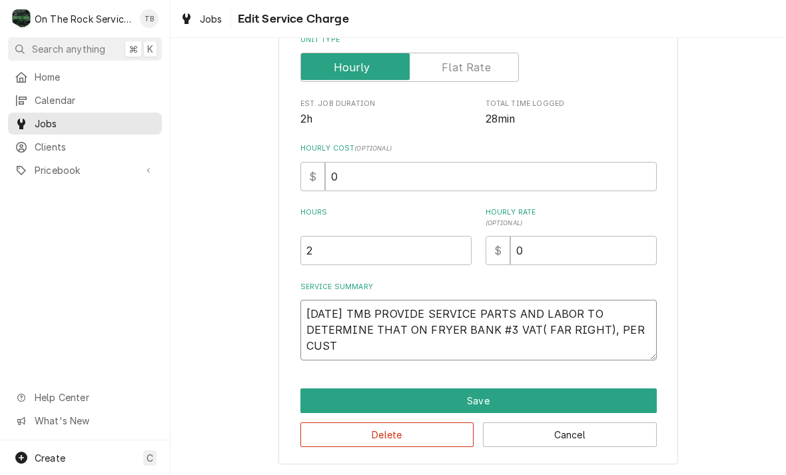
type textarea "x"
type textarea "10/14/25 TMB PROVIDE SERVICE PARTS AND LABOR TO DETERMINE THAT ON FRYER BANK #3…"
type textarea "x"
type textarea "10/14/25 TMB PROVIDE SERVICE PARTS AND LABOR TO DETERMINE THAT ON FRYER BANK #3…"
type textarea "x"
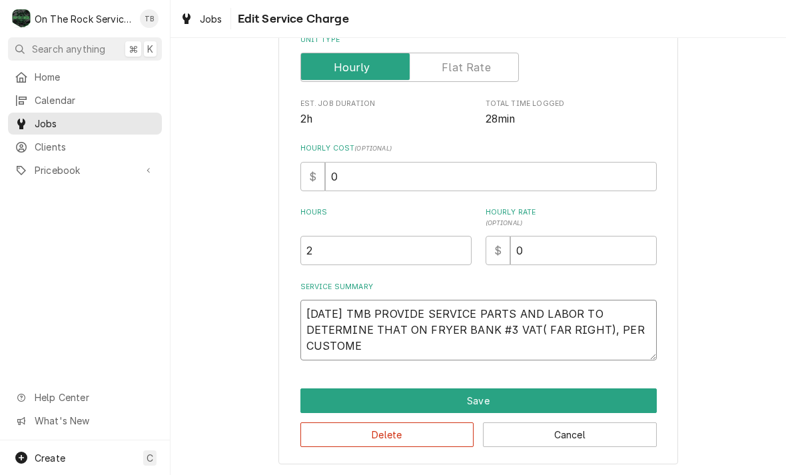
type textarea "10/14/25 TMB PROVIDE SERVICE PARTS AND LABOR TO DETERMINE THAT ON FRYER BANK #3…"
type textarea "x"
type textarea "10/14/25 TMB PROVIDE SERVICE PARTS AND LABOR TO DETERMINE THAT ON FRYER BANK #3…"
type textarea "x"
type textarea "10/14/25 TMB PROVIDE SERVICE PARTS AND LABOR TO DETERMINE THAT ON FRYER BANK #3…"
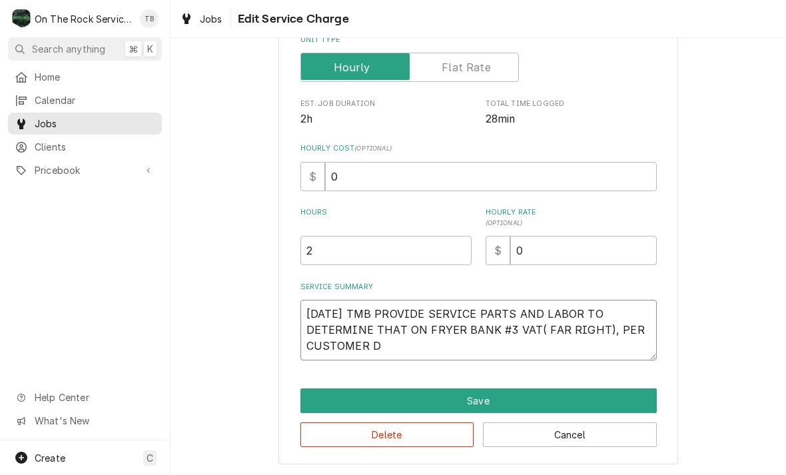
type textarea "x"
type textarea "10/14/25 TMB PROVIDE SERVICE PARTS AND LABOR TO DETERMINE THAT ON FRYER BANK #3…"
type textarea "x"
type textarea "10/14/25 TMB PROVIDE SERVICE PARTS AND LABOR TO DETERMINE THAT ON FRYER BANK #3…"
type textarea "x"
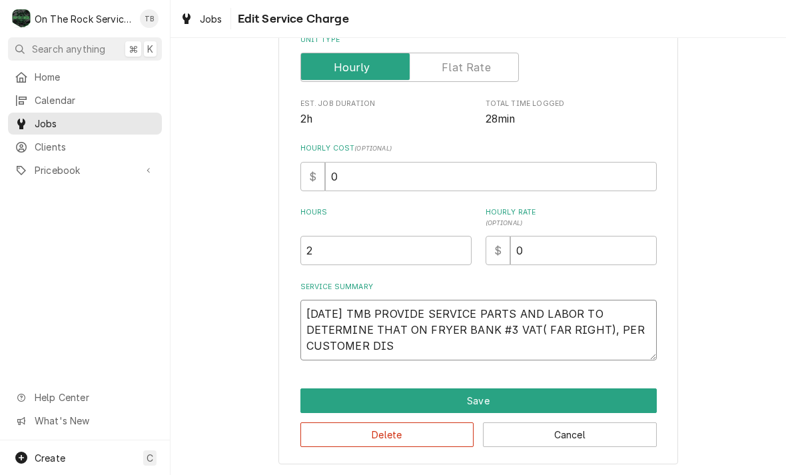
type textarea "10/14/25 TMB PROVIDE SERVICE PARTS AND LABOR TO DETERMINE THAT ON FRYER BANK #3…"
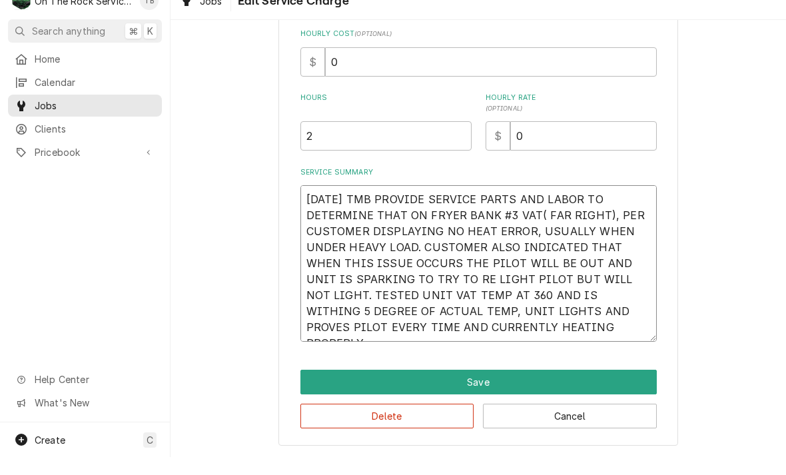
scroll to position [299, 0]
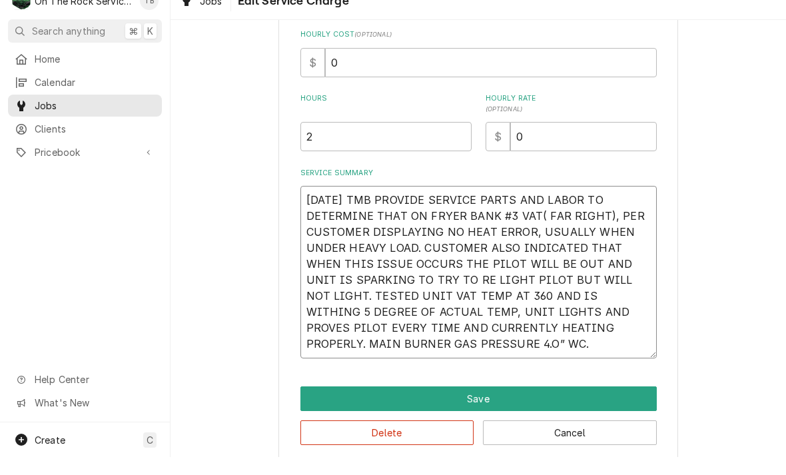
click at [547, 291] on textarea "10/14/25 TMB PROVIDE SERVICE PARTS AND LABOR TO DETERMINE THAT ON FRYER BANK #3…" at bounding box center [479, 290] width 357 height 173
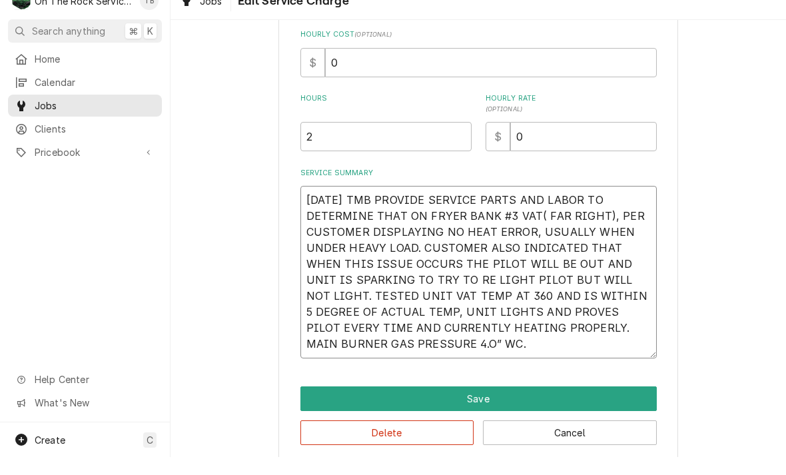
click at [439, 352] on textarea "10/14/25 TMB PROVIDE SERVICE PARTS AND LABOR TO DETERMINE THAT ON FRYER BANK #3…" at bounding box center [479, 290] width 357 height 173
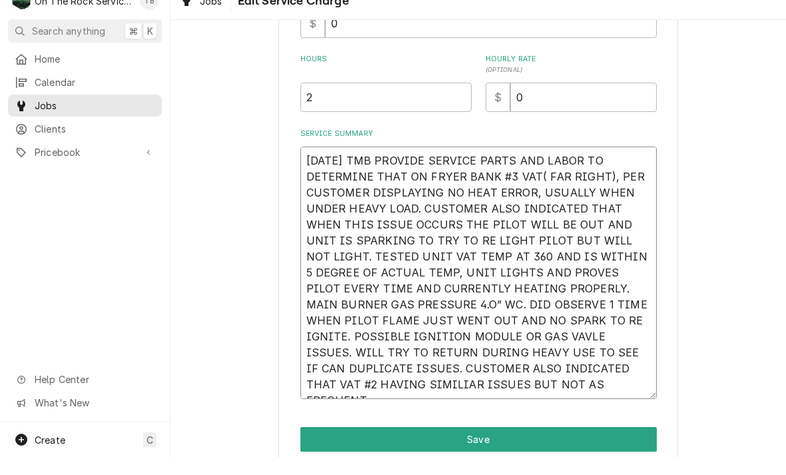
scroll to position [339, 0]
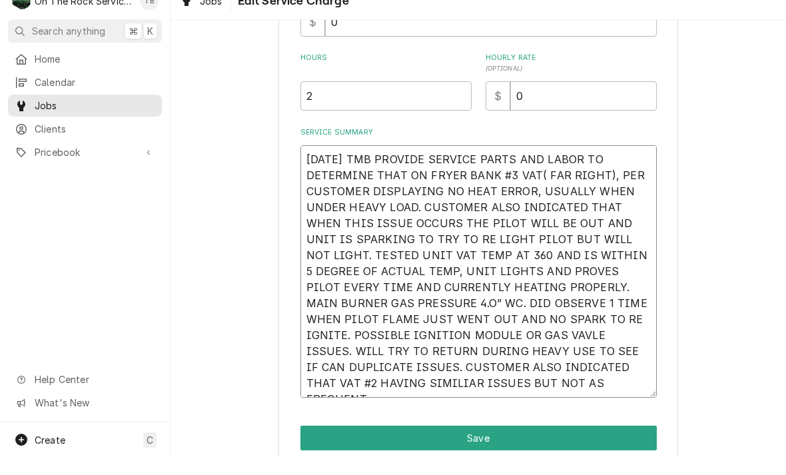
click at [416, 307] on textarea "10/14/25 TMB PROVIDE SERVICE PARTS AND LABOR TO DETERMINE THAT ON FRYER BANK #3…" at bounding box center [479, 289] width 357 height 253
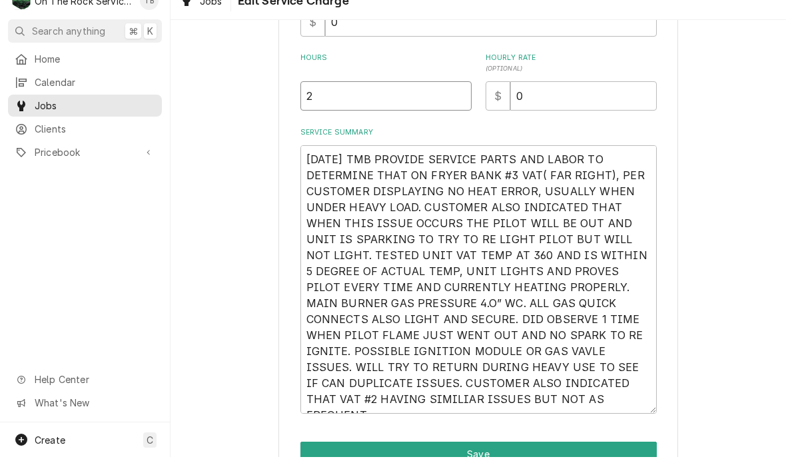
click at [348, 102] on input "2" at bounding box center [386, 113] width 171 height 29
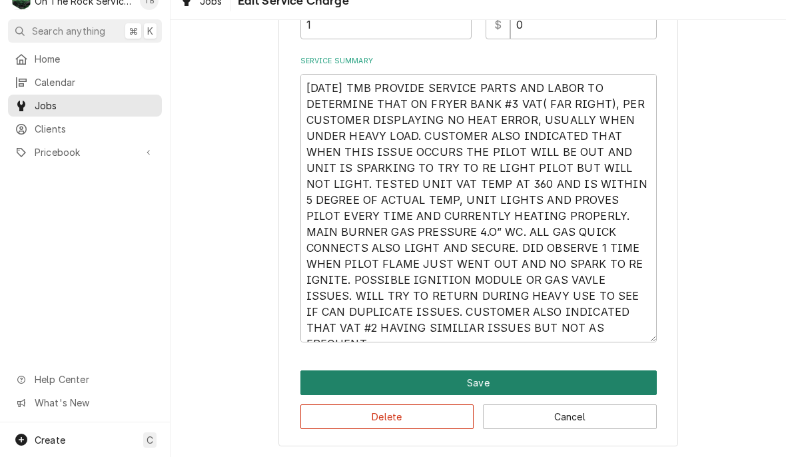
click at [490, 389] on button "Save" at bounding box center [479, 401] width 357 height 25
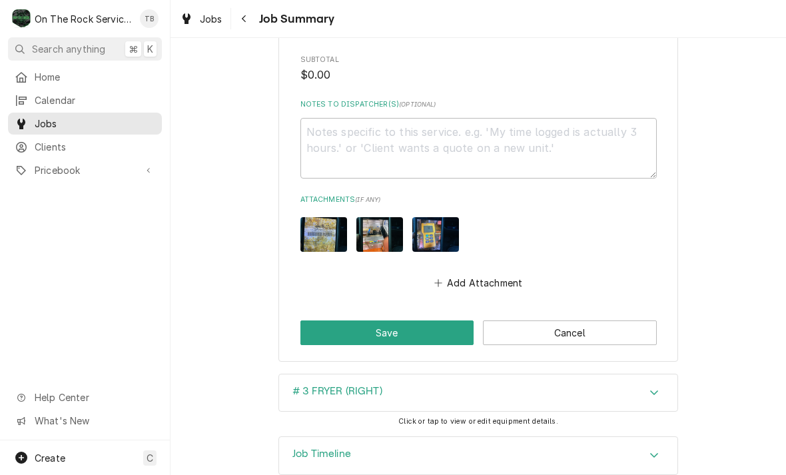
scroll to position [1024, 0]
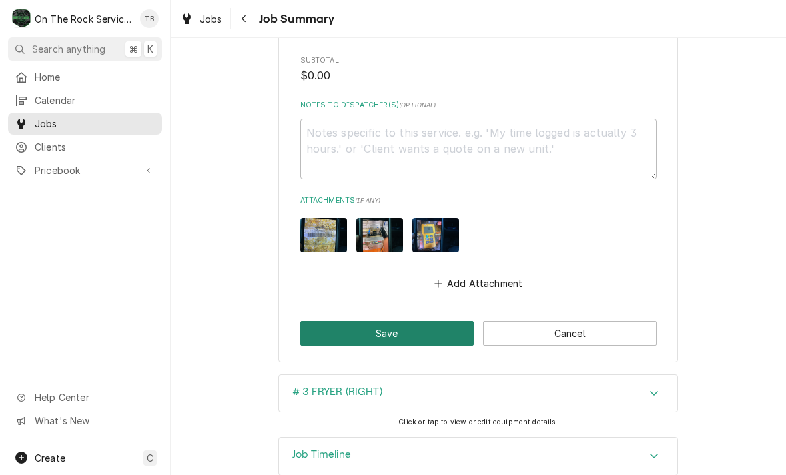
click at [383, 321] on button "Save" at bounding box center [388, 333] width 174 height 25
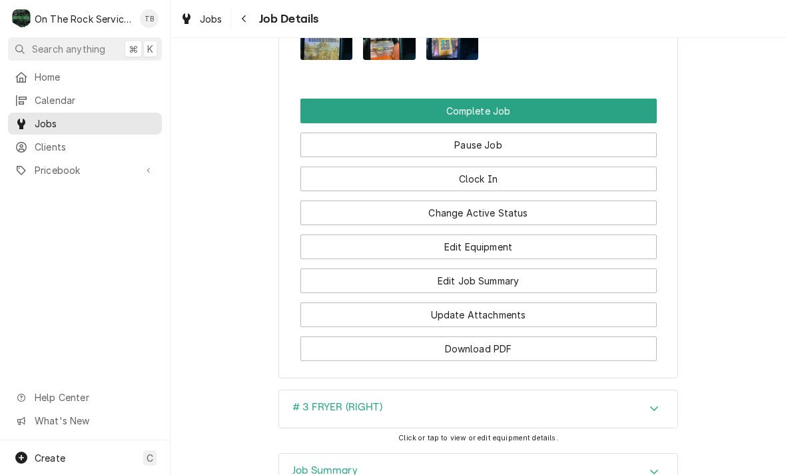
scroll to position [1510, 0]
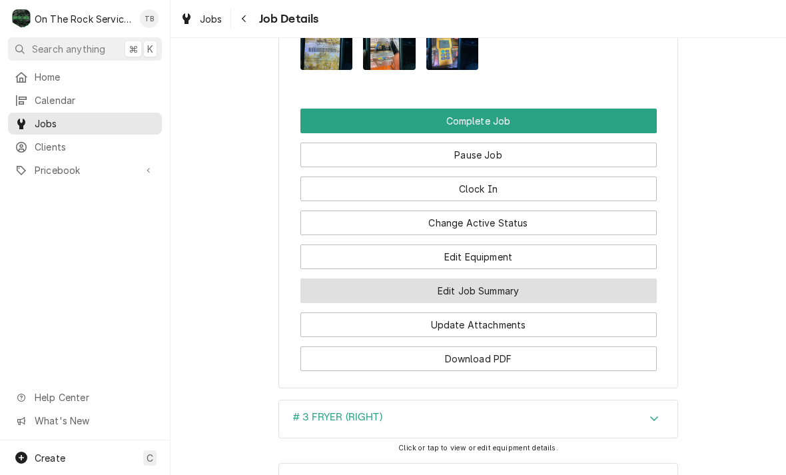
click at [475, 285] on button "Edit Job Summary" at bounding box center [479, 291] width 357 height 25
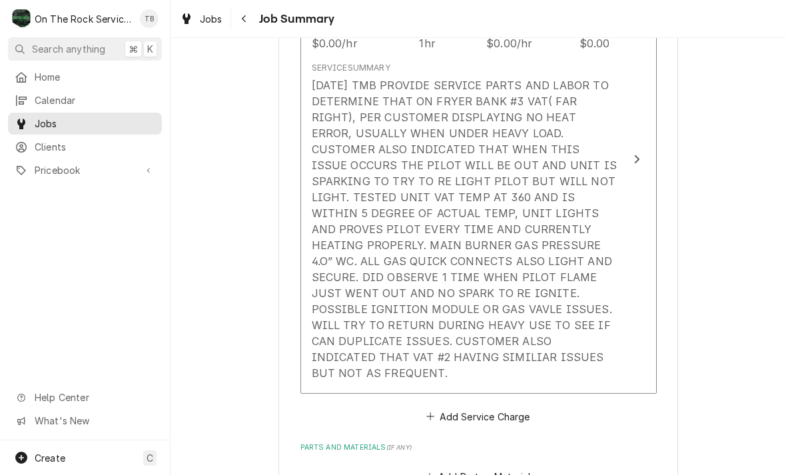
scroll to position [457, 0]
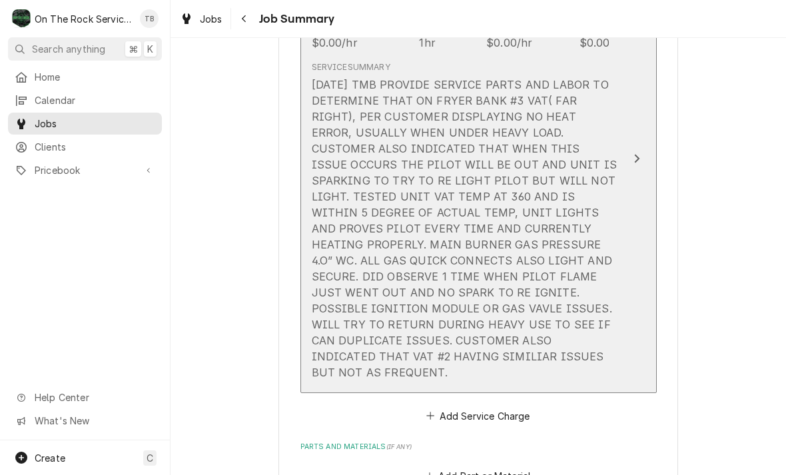
click at [447, 357] on div "[DATE] TMB PROVIDE SERVICE PARTS AND LABOR TO DETERMINE THAT ON FRYER BANK #3 V…" at bounding box center [465, 229] width 306 height 304
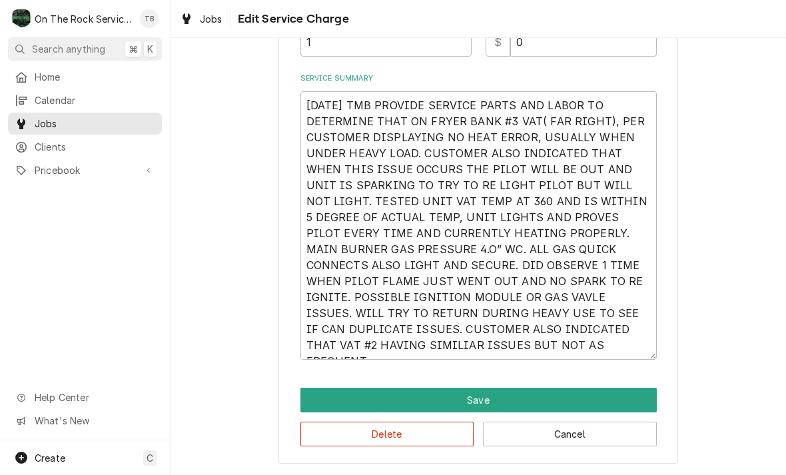
scroll to position [183, 0]
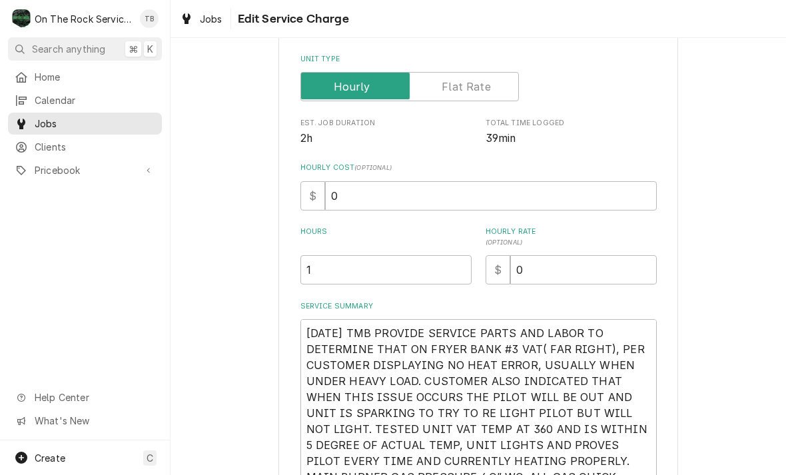
type textarea "x"
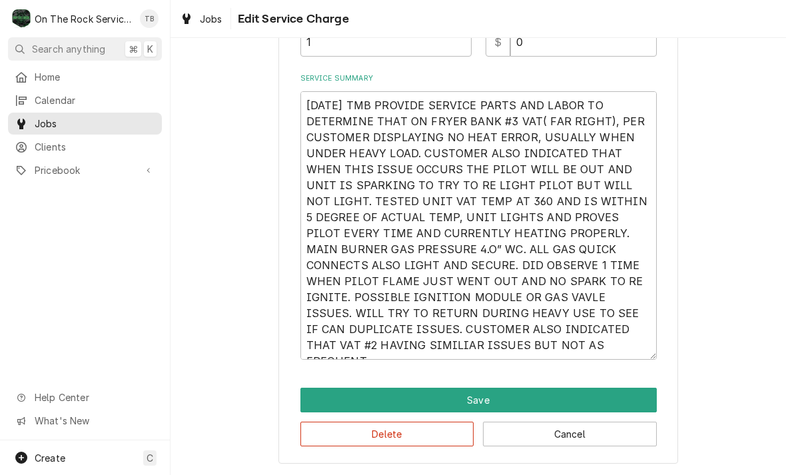
scroll to position [411, 0]
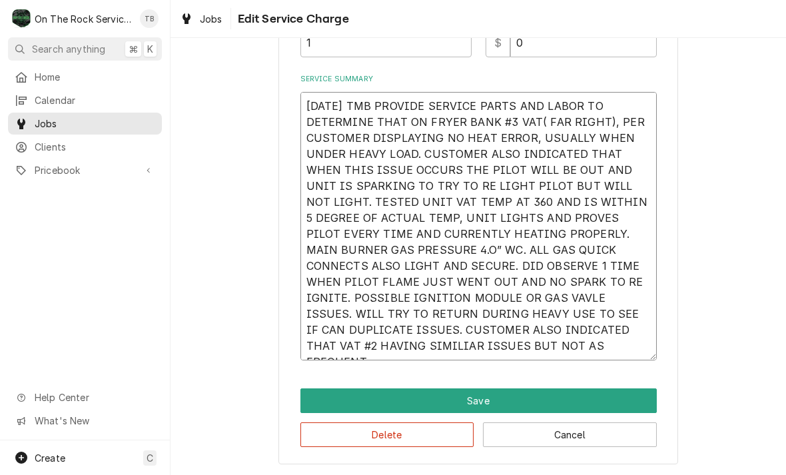
click at [441, 352] on textarea "[DATE] TMB PROVIDE SERVICE PARTS AND LABOR TO DETERMINE THAT ON FRYER BANK #3 V…" at bounding box center [479, 226] width 357 height 269
type textarea "10/14/25 TMB PROVIDE SERVICE PARTS AND LABOR TO DETERMINE THAT ON FRYER BANK #3…"
type textarea "x"
type textarea "10/14/25 TMB PROVIDE SERVICE PARTS AND LABOR TO DETERMINE THAT ON FRYER BANK #3…"
type textarea "x"
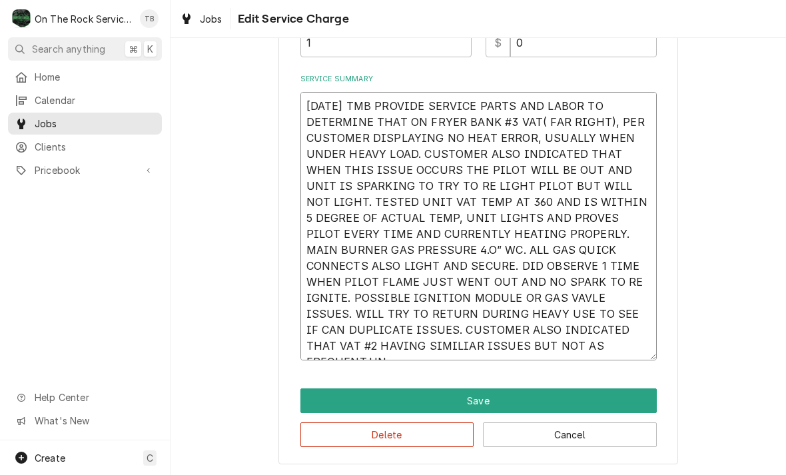
type textarea "10/14/25 TMB PROVIDE SERVICE PARTS AND LABOR TO DETERMINE THAT ON FRYER BANK #3…"
type textarea "x"
type textarea "10/14/25 TMB PROVIDE SERVICE PARTS AND LABOR TO DETERMINE THAT ON FRYER BANK #3…"
type textarea "x"
type textarea "10/14/25 TMB PROVIDE SERVICE PARTS AND LABOR TO DETERMINE THAT ON FRYER BANK #3…"
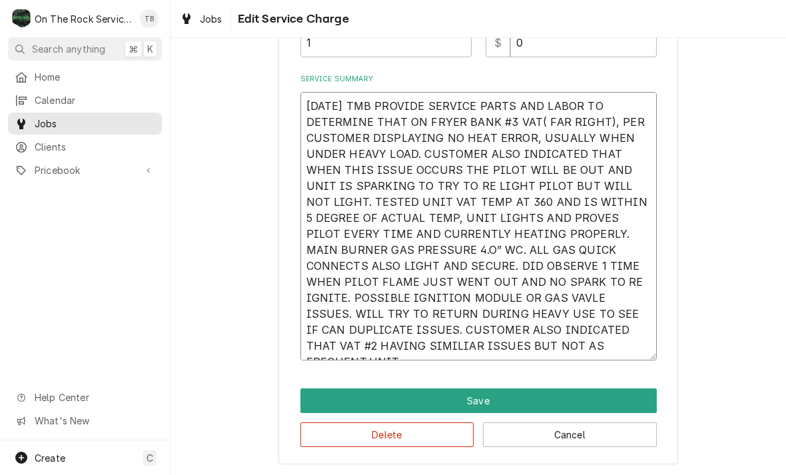
type textarea "x"
type textarea "10/14/25 TMB PROVIDE SERVICE PARTS AND LABOR TO DETERMINE THAT ON FRYER BANK #3…"
type textarea "x"
type textarea "10/14/25 TMB PROVIDE SERVICE PARTS AND LABOR TO DETERMINE THAT ON FRYER BANK #3…"
type textarea "x"
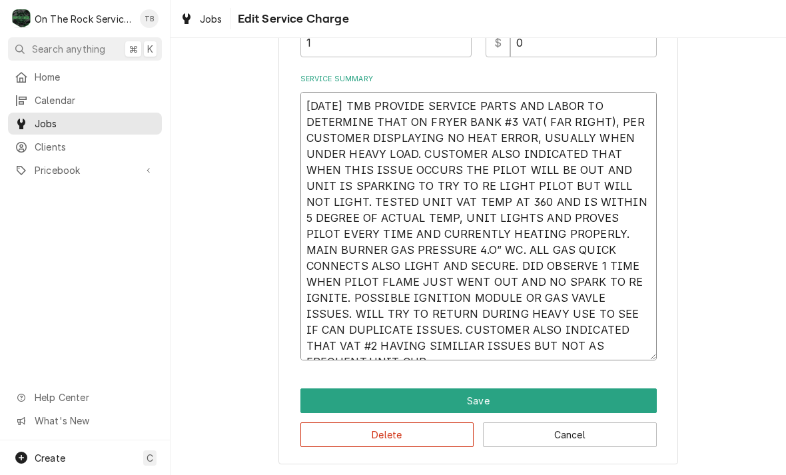
type textarea "10/14/25 TMB PROVIDE SERVICE PARTS AND LABOR TO DETERMINE THAT ON FRYER BANK #3…"
type textarea "x"
type textarea "10/14/25 TMB PROVIDE SERVICE PARTS AND LABOR TO DETERMINE THAT ON FRYER BANK #3…"
type textarea "x"
type textarea "10/14/25 TMB PROVIDE SERVICE PARTS AND LABOR TO DETERMINE THAT ON FRYER BANK #3…"
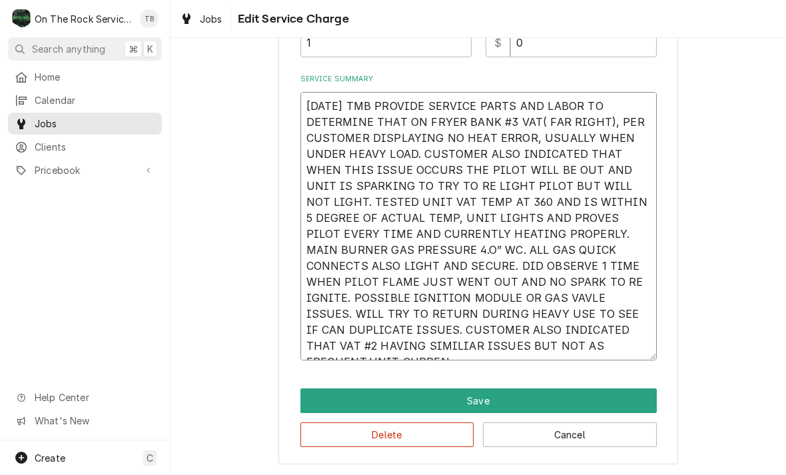
type textarea "x"
type textarea "10/14/25 TMB PROVIDE SERVICE PARTS AND LABOR TO DETERMINE THAT ON FRYER BANK #3…"
type textarea "x"
type textarea "10/14/25 TMB PROVIDE SERVICE PARTS AND LABOR TO DETERMINE THAT ON FRYER BANK #3…"
type textarea "x"
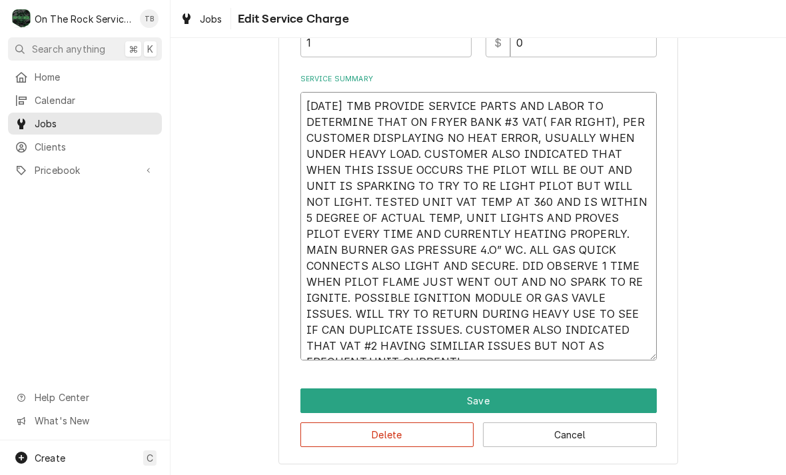
type textarea "10/14/25 TMB PROVIDE SERVICE PARTS AND LABOR TO DETERMINE THAT ON FRYER BANK #3…"
type textarea "x"
type textarea "10/14/25 TMB PROVIDE SERVICE PARTS AND LABOR TO DETERMINE THAT ON FRYER BANK #3…"
type textarea "x"
type textarea "10/14/25 TMB PROVIDE SERVICE PARTS AND LABOR TO DETERMINE THAT ON FRYER BANK #3…"
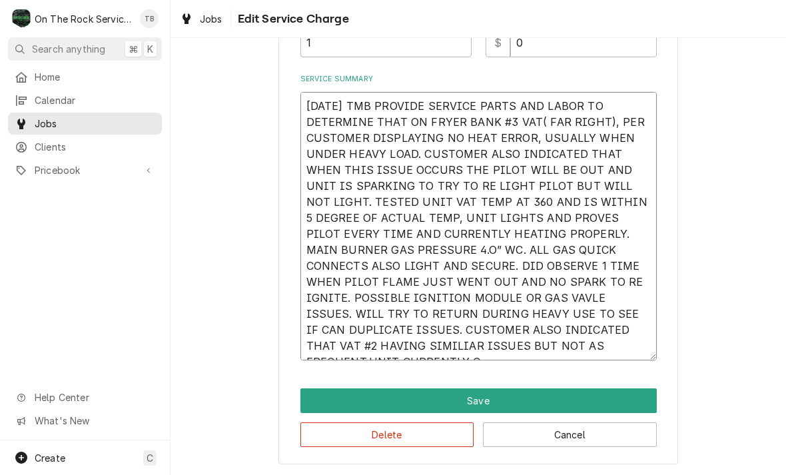
type textarea "x"
type textarea "10/14/25 TMB PROVIDE SERVICE PARTS AND LABOR TO DETERMINE THAT ON FRYER BANK #3…"
type textarea "x"
type textarea "10/14/25 TMB PROVIDE SERVICE PARTS AND LABOR TO DETERMINE THAT ON FRYER BANK #3…"
type textarea "x"
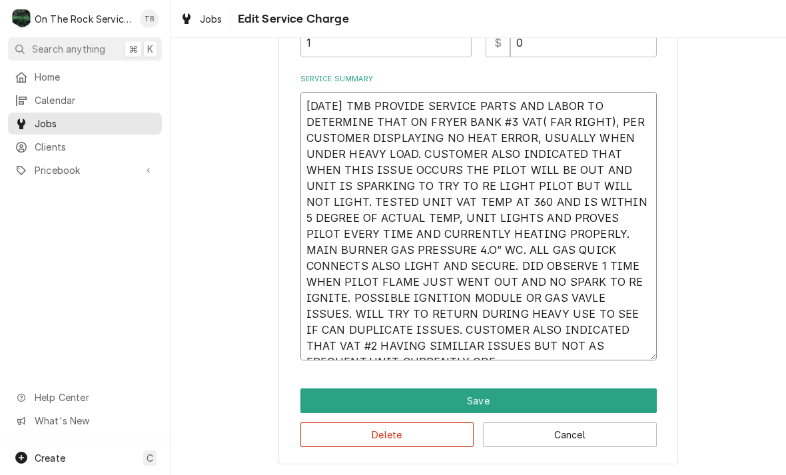
type textarea "10/14/25 TMB PROVIDE SERVICE PARTS AND LABOR TO DETERMINE THAT ON FRYER BANK #3…"
type textarea "x"
type textarea "10/14/25 TMB PROVIDE SERVICE PARTS AND LABOR TO DETERMINE THAT ON FRYER BANK #3…"
type textarea "x"
type textarea "10/14/25 TMB PROVIDE SERVICE PARTS AND LABOR TO DETERMINE THAT ON FRYER BANK #3…"
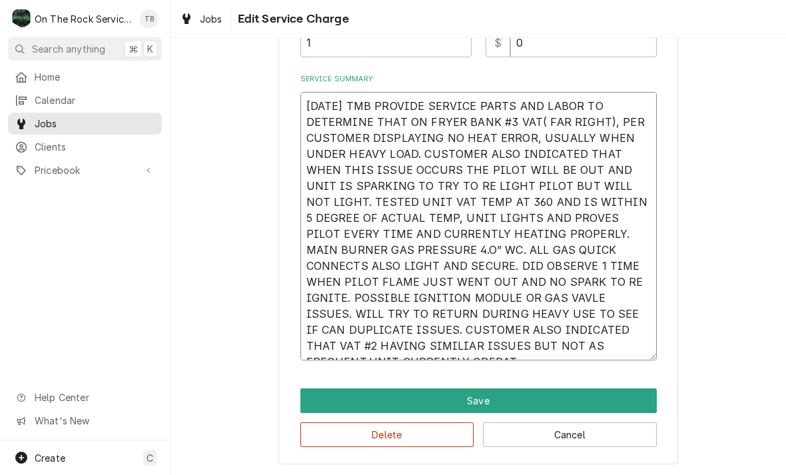
type textarea "x"
type textarea "10/14/25 TMB PROVIDE SERVICE PARTS AND LABOR TO DETERMINE THAT ON FRYER BANK #3…"
type textarea "x"
type textarea "10/14/25 TMB PROVIDE SERVICE PARTS AND LABOR TO DETERMINE THAT ON FRYER BANK #3…"
type textarea "x"
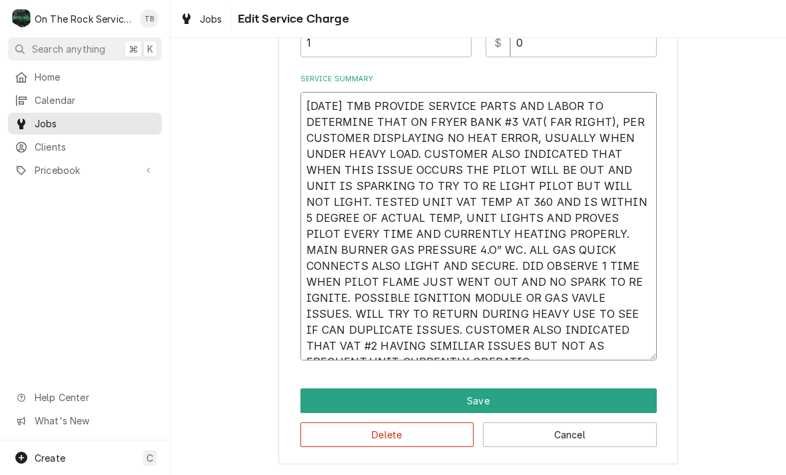
type textarea "10/14/25 TMB PROVIDE SERVICE PARTS AND LABOR TO DETERMINE THAT ON FRYER BANK #3…"
type textarea "x"
type textarea "10/14/25 TMB PROVIDE SERVICE PARTS AND LABOR TO DETERMINE THAT ON FRYER BANK #3…"
type textarea "x"
type textarea "10/14/25 TMB PROVIDE SERVICE PARTS AND LABOR TO DETERMINE THAT ON FRYER BANK #3…"
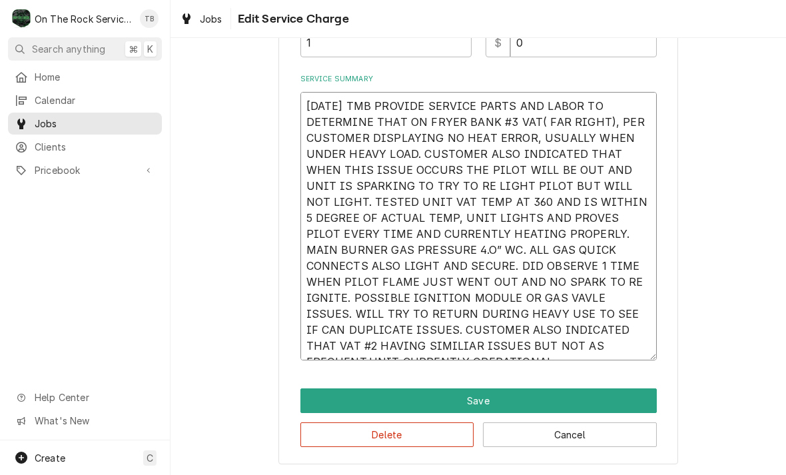
type textarea "x"
type textarea "10/14/25 TMB PROVIDE SERVICE PARTS AND LABOR TO DETERMINE THAT ON FRYER BANK #3…"
type textarea "x"
type textarea "10/14/25 TMB PROVIDE SERVICE PARTS AND LABOR TO DETERMINE THAT ON FRYER BANK #3…"
type textarea "x"
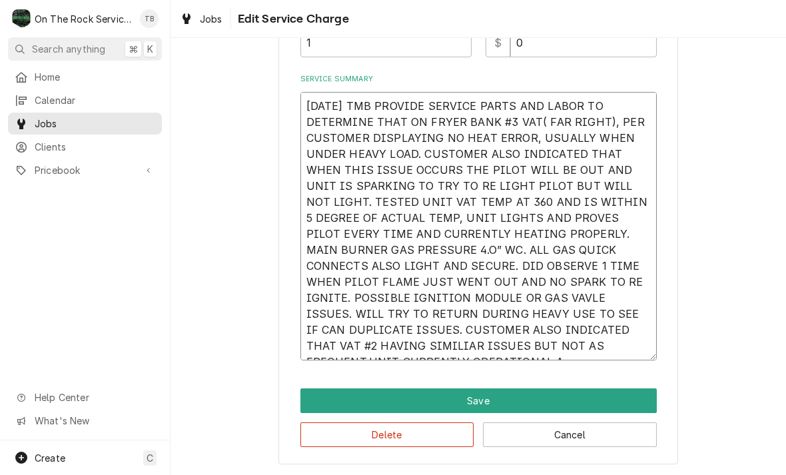
type textarea "10/14/25 TMB PROVIDE SERVICE PARTS AND LABOR TO DETERMINE THAT ON FRYER BANK #3…"
type textarea "x"
type textarea "10/14/25 TMB PROVIDE SERVICE PARTS AND LABOR TO DETERMINE THAT ON FRYER BANK #3…"
type textarea "x"
type textarea "10/14/25 TMB PROVIDE SERVICE PARTS AND LABOR TO DETERMINE THAT ON FRYER BANK #3…"
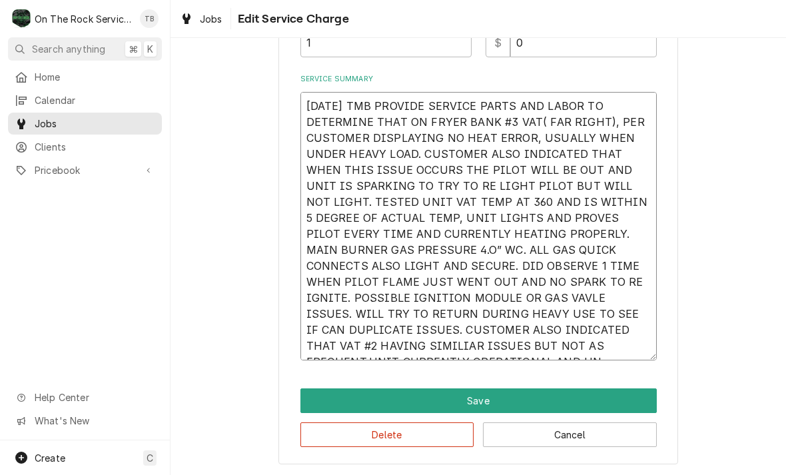
type textarea "x"
type textarea "10/14/25 TMB PROVIDE SERVICE PARTS AND LABOR TO DETERMINE THAT ON FRYER BANK #3…"
type textarea "x"
type textarea "10/14/25 TMB PROVIDE SERVICE PARTS AND LABOR TO DETERMINE THAT ON FRYER BANK #3…"
type textarea "x"
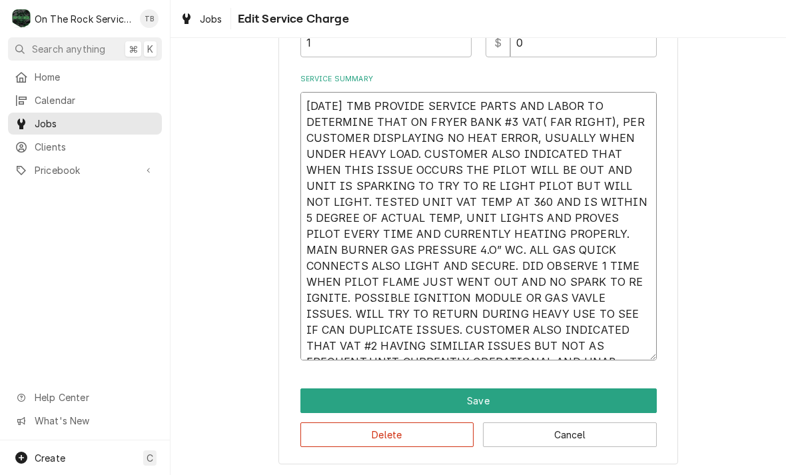
type textarea "10/14/25 TMB PROVIDE SERVICE PARTS AND LABOR TO DETERMINE THAT ON FRYER BANK #3…"
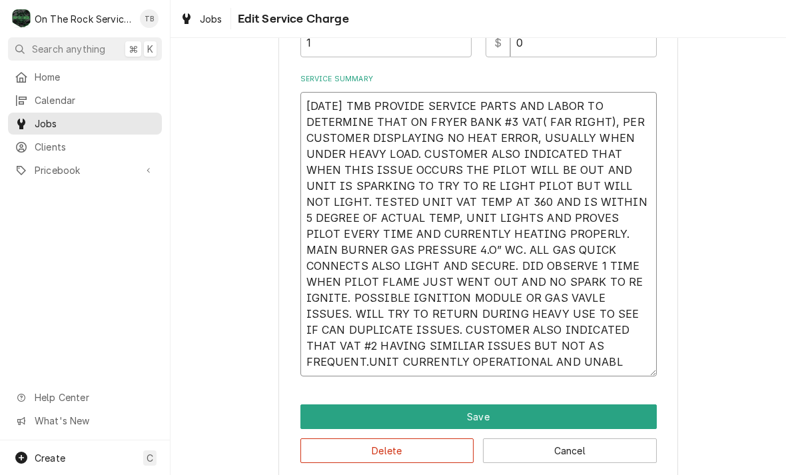
type textarea "x"
type textarea "10/14/25 TMB PROVIDE SERVICE PARTS AND LABOR TO DETERMINE THAT ON FRYER BANK #3…"
type textarea "x"
type textarea "10/14/25 TMB PROVIDE SERVICE PARTS AND LABOR TO DETERMINE THAT ON FRYER BANK #3…"
type textarea "x"
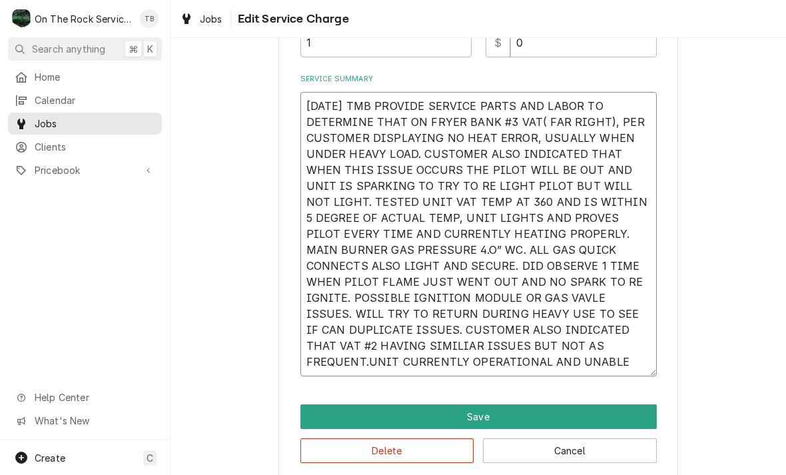
type textarea "10/14/25 TMB PROVIDE SERVICE PARTS AND LABOR TO DETERMINE THAT ON FRYER BANK #3…"
type textarea "x"
type textarea "10/14/25 TMB PROVIDE SERVICE PARTS AND LABOR TO DETERMINE THAT ON FRYER BANK #3…"
type textarea "x"
type textarea "10/14/25 TMB PROVIDE SERVICE PARTS AND LABOR TO DETERMINE THAT ON FRYER BANK #3…"
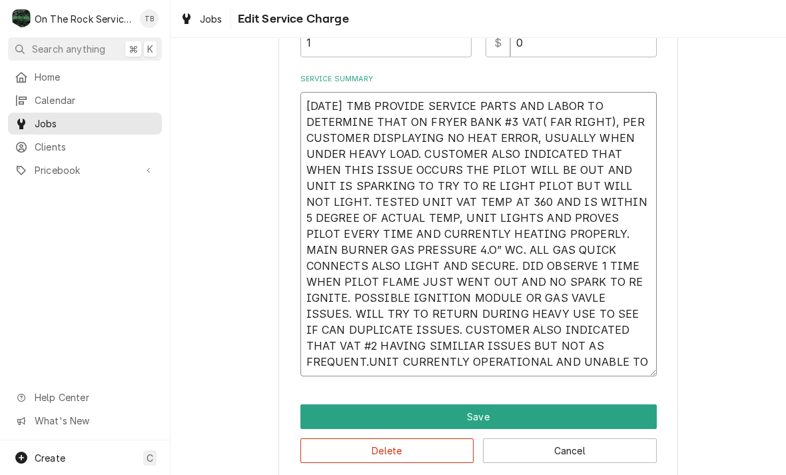
type textarea "x"
type textarea "10/14/25 TMB PROVIDE SERVICE PARTS AND LABOR TO DETERMINE THAT ON FRYER BANK #3…"
type textarea "x"
type textarea "10/14/25 TMB PROVIDE SERVICE PARTS AND LABOR TO DETERMINE THAT ON FRYER BANK #3…"
type textarea "x"
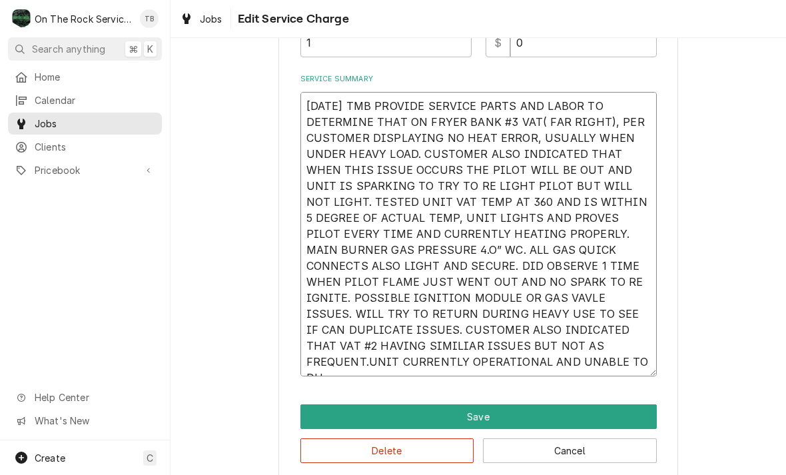
type textarea "10/14/25 TMB PROVIDE SERVICE PARTS AND LABOR TO DETERMINE THAT ON FRYER BANK #3…"
type textarea "x"
type textarea "10/14/25 TMB PROVIDE SERVICE PARTS AND LABOR TO DETERMINE THAT ON FRYER BANK #3…"
type textarea "x"
type textarea "10/14/25 TMB PROVIDE SERVICE PARTS AND LABOR TO DETERMINE THAT ON FRYER BANK #3…"
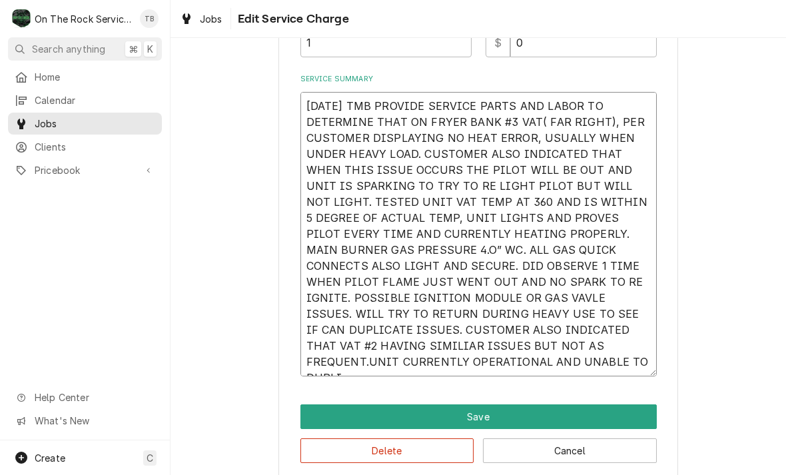
type textarea "x"
type textarea "10/14/25 TMB PROVIDE SERVICE PARTS AND LABOR TO DETERMINE THAT ON FRYER BANK #3…"
type textarea "x"
type textarea "10/14/25 TMB PROVIDE SERVICE PARTS AND LABOR TO DETERMINE THAT ON FRYER BANK #3…"
type textarea "x"
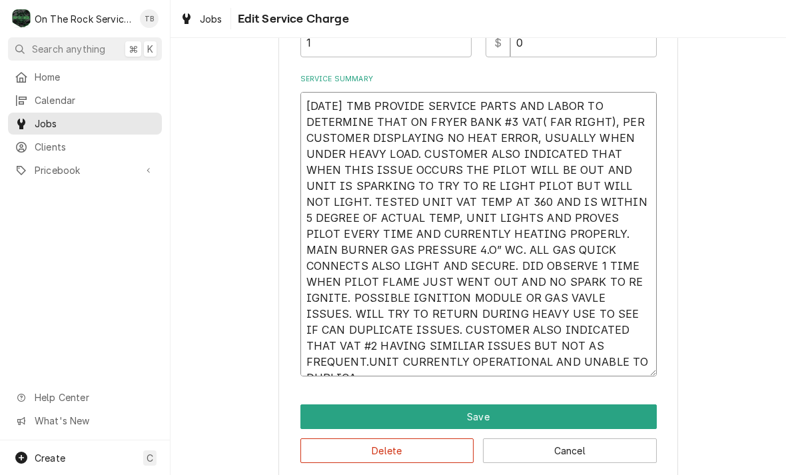
type textarea "10/14/25 TMB PROVIDE SERVICE PARTS AND LABOR TO DETERMINE THAT ON FRYER BANK #3…"
type textarea "x"
type textarea "10/14/25 TMB PROVIDE SERVICE PARTS AND LABOR TO DETERMINE THAT ON FRYER BANK #3…"
type textarea "x"
type textarea "10/14/25 TMB PROVIDE SERVICE PARTS AND LABOR TO DETERMINE THAT ON FRYER BANK #3…"
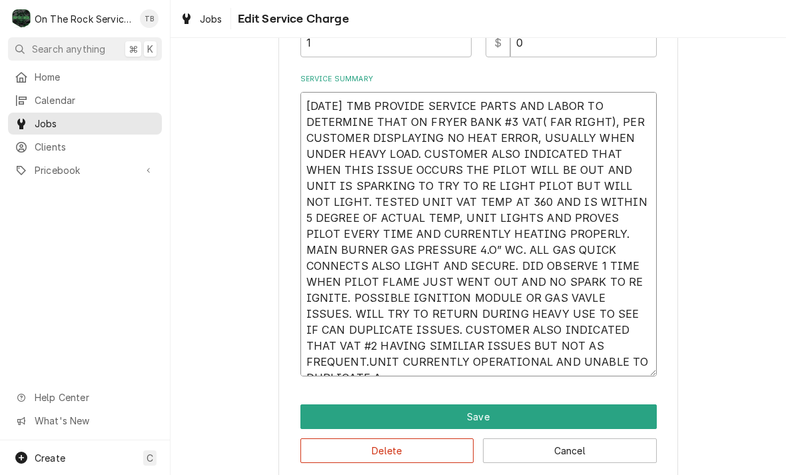
type textarea "x"
type textarea "10/14/25 TMB PROVIDE SERVICE PARTS AND LABOR TO DETERMINE THAT ON FRYER BANK #3…"
type textarea "x"
type textarea "10/14/25 TMB PROVIDE SERVICE PARTS AND LABOR TO DETERMINE THAT ON FRYER BANK #3…"
type textarea "x"
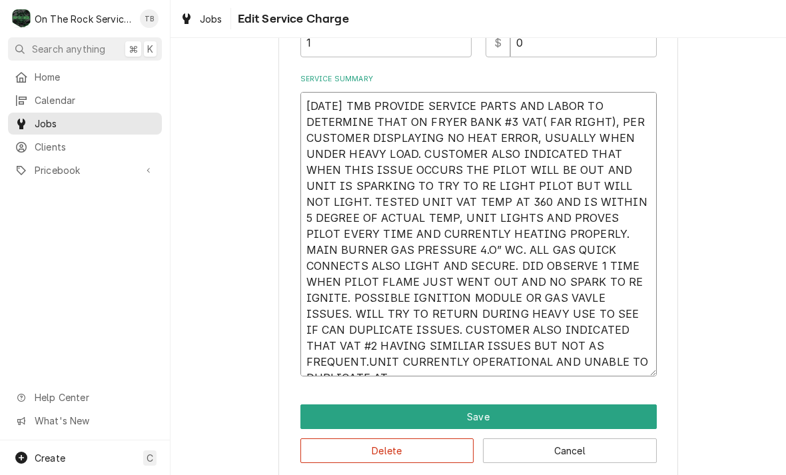
type textarea "10/14/25 TMB PROVIDE SERVICE PARTS AND LABOR TO DETERMINE THAT ON FRYER BANK #3…"
type textarea "x"
type textarea "10/14/25 TMB PROVIDE SERVICE PARTS AND LABOR TO DETERMINE THAT ON FRYER BANK #3…"
type textarea "x"
type textarea "10/14/25 TMB PROVIDE SERVICE PARTS AND LABOR TO DETERMINE THAT ON FRYER BANK #3…"
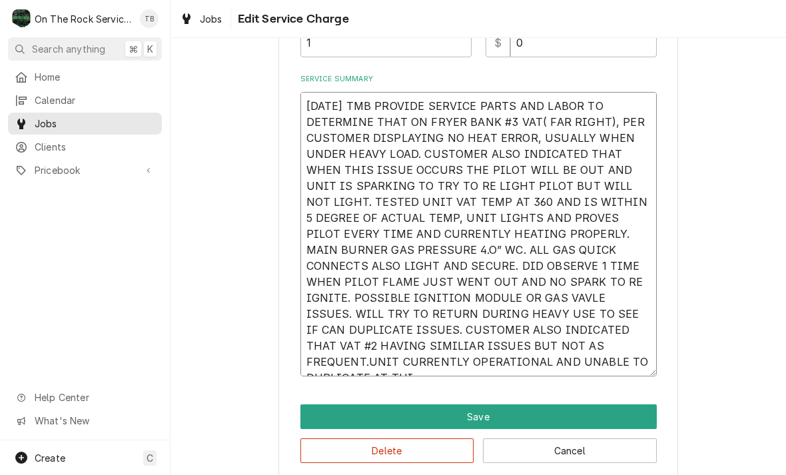
type textarea "x"
type textarea "10/14/25 TMB PROVIDE SERVICE PARTS AND LABOR TO DETERMINE THAT ON FRYER BANK #3…"
type textarea "x"
type textarea "10/14/25 TMB PROVIDE SERVICE PARTS AND LABOR TO DETERMINE THAT ON FRYER BANK #3…"
type textarea "x"
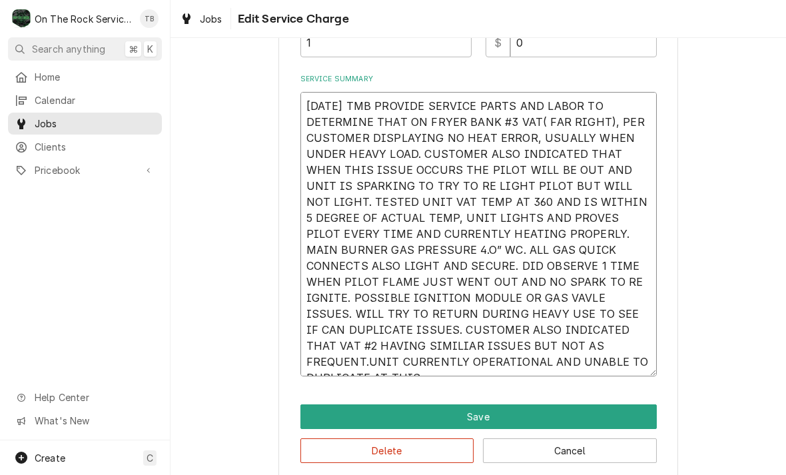
type textarea "10/14/25 TMB PROVIDE SERVICE PARTS AND LABOR TO DETERMINE THAT ON FRYER BANK #3…"
type textarea "x"
type textarea "10/14/25 TMB PROVIDE SERVICE PARTS AND LABOR TO DETERMINE THAT ON FRYER BANK #3…"
type textarea "x"
type textarea "10/14/25 TMB PROVIDE SERVICE PARTS AND LABOR TO DETERMINE THAT ON FRYER BANK #3…"
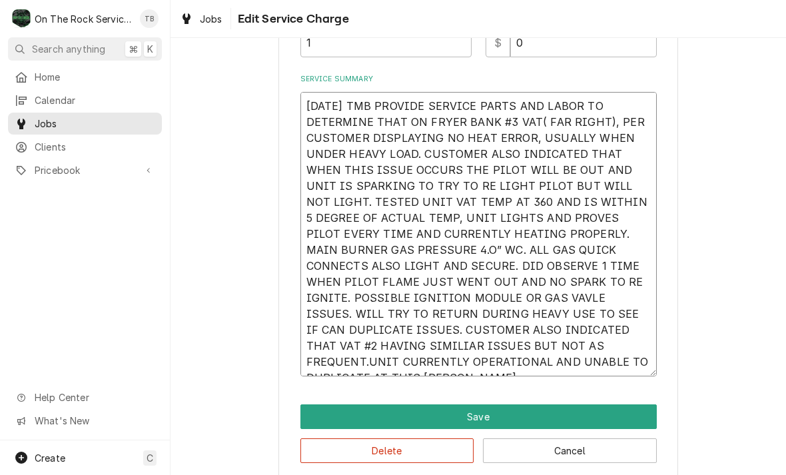
type textarea "x"
type textarea "10/14/25 TMB PROVIDE SERVICE PARTS AND LABOR TO DETERMINE THAT ON FRYER BANK #3…"
type textarea "x"
type textarea "10/14/25 TMB PROVIDE SERVICE PARTS AND LABOR TO DETERMINE THAT ON FRYER BANK #3…"
type textarea "x"
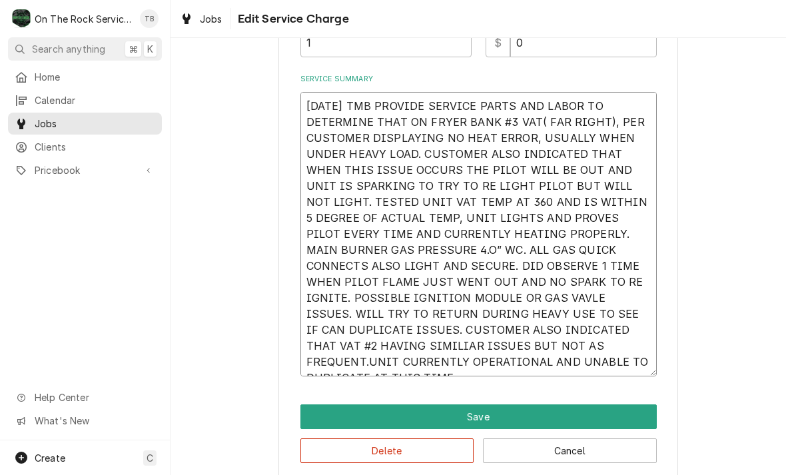
type textarea "10/14/25 TMB PROVIDE SERVICE PARTS AND LABOR TO DETERMINE THAT ON FRYER BANK #3…"
click at [554, 330] on textarea "10/14/25 TMB PROVIDE SERVICE PARTS AND LABOR TO DETERMINE THAT ON FRYER BANK #3…" at bounding box center [479, 234] width 357 height 285
type textarea "x"
type textarea "10/14/25 TMB PROVIDE SERVICE PARTS AND LABOR TO DETERMINE THAT ON FRYER BANK #3…"
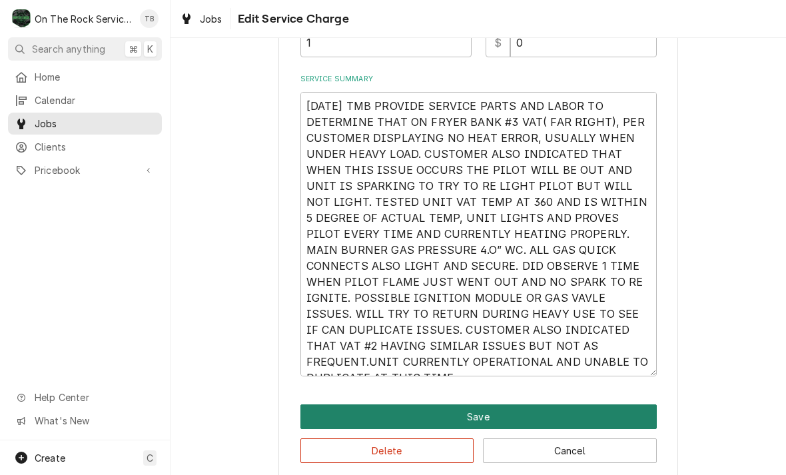
click at [481, 414] on button "Save" at bounding box center [479, 417] width 357 height 25
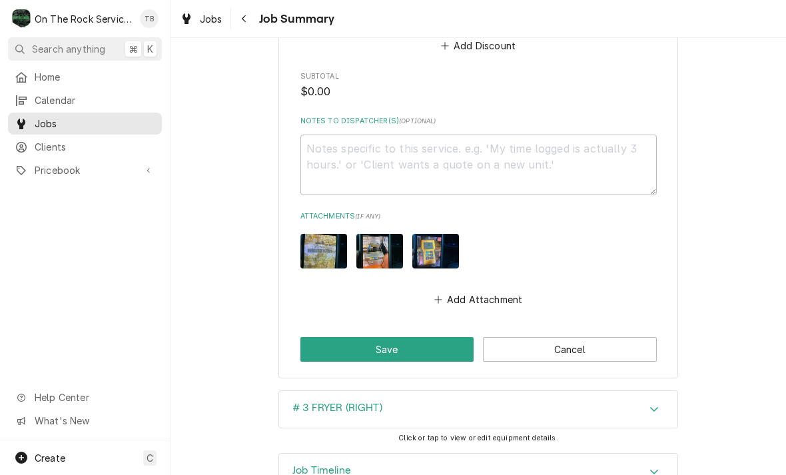
scroll to position [1040, 0]
click at [413, 337] on button "Save" at bounding box center [388, 349] width 174 height 25
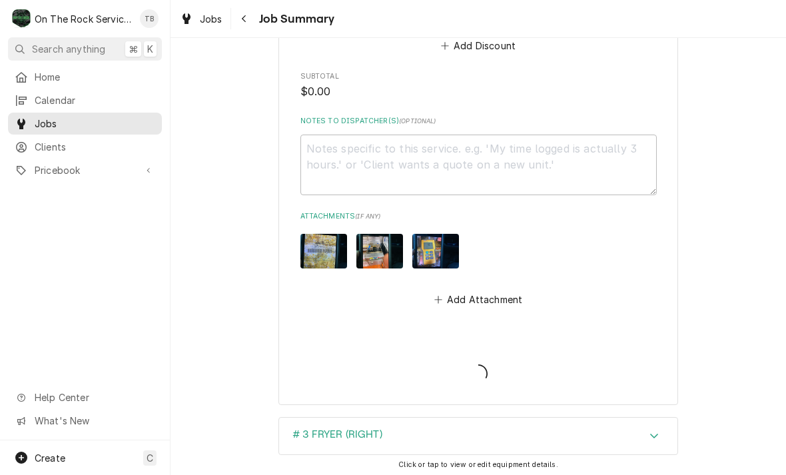
type textarea "x"
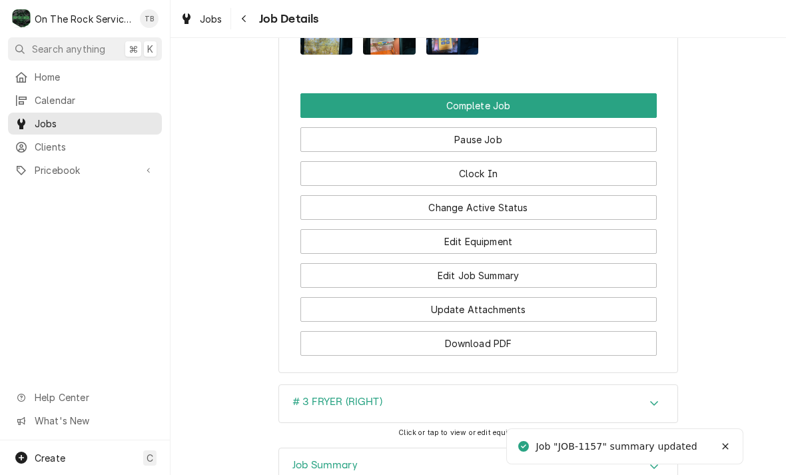
scroll to position [1524, 0]
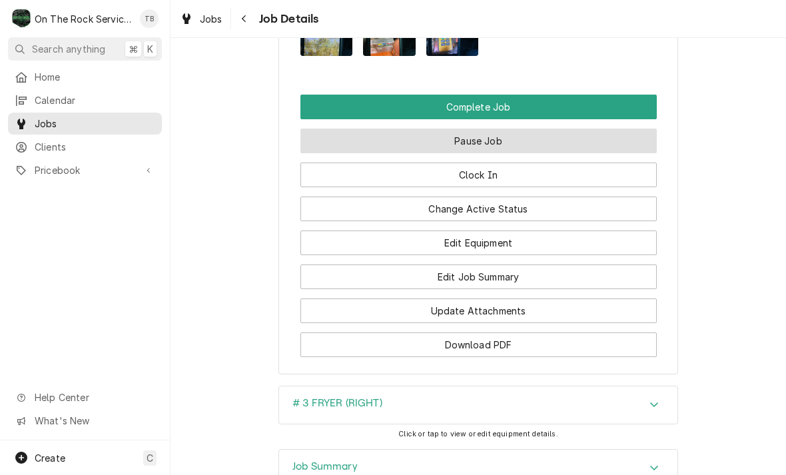
click at [498, 138] on button "Pause Job" at bounding box center [479, 141] width 357 height 25
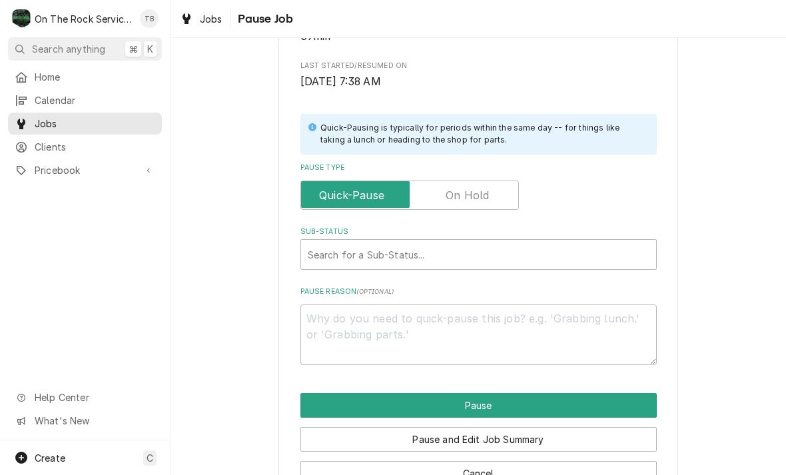
scroll to position [233, 0]
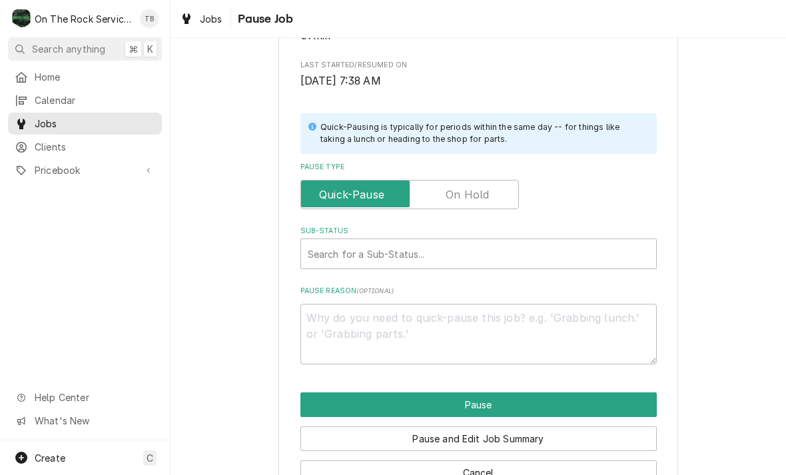
click at [479, 180] on input "Pause Type" at bounding box center [410, 194] width 207 height 29
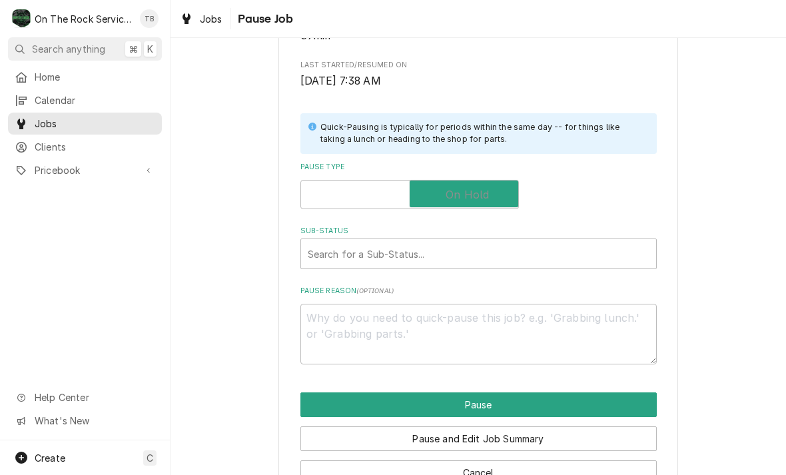
checkbox input "true"
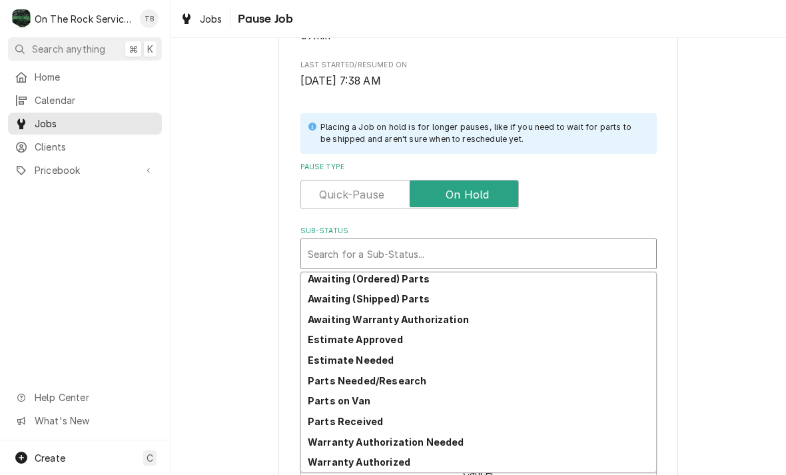
scroll to position [65, 0]
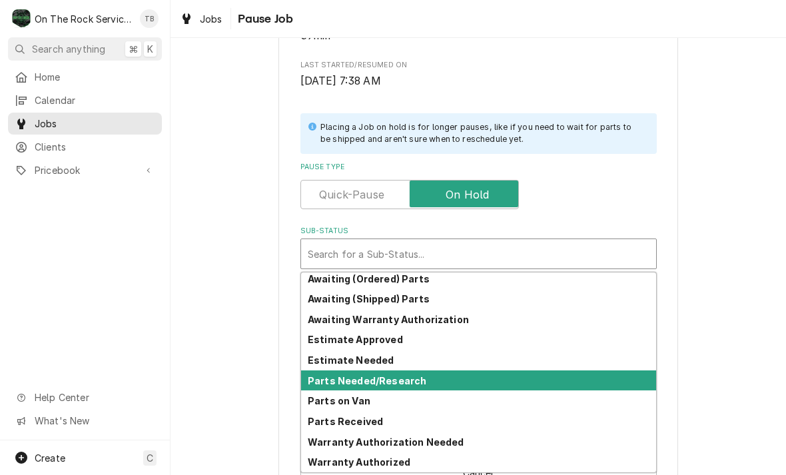
click at [407, 379] on strong "Parts Needed/Research" at bounding box center [367, 380] width 119 height 11
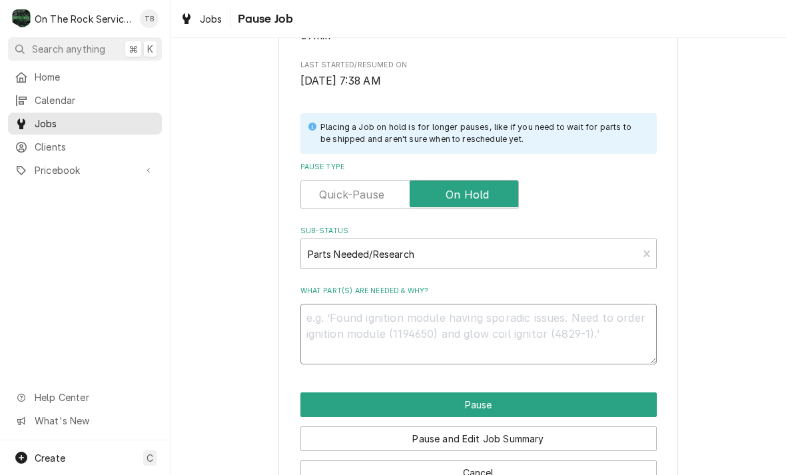
click at [356, 323] on textarea "What part(s) are needed & why?" at bounding box center [479, 334] width 357 height 61
type textarea "x"
type textarea "N"
type textarea "x"
type textarea "NE"
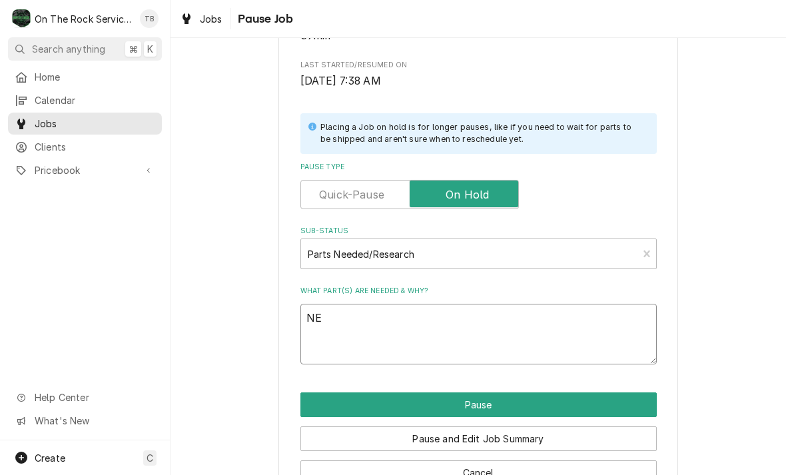
type textarea "x"
type textarea "NEE"
type textarea "x"
type textarea "NEED"
type textarea "x"
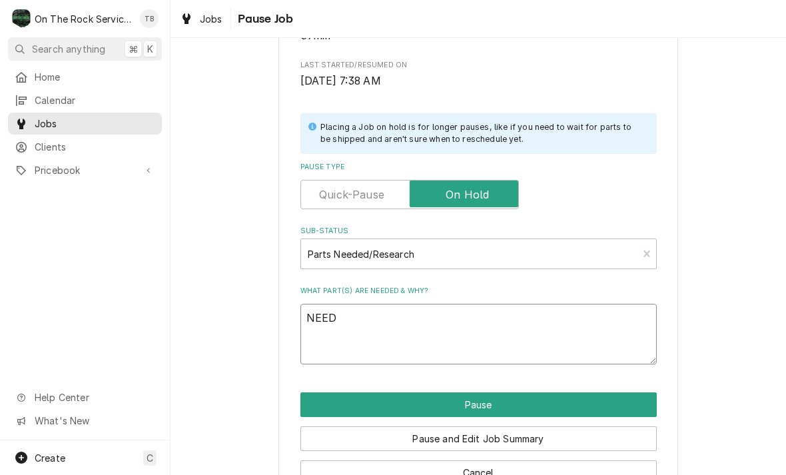
type textarea "NEED"
type textarea "x"
type textarea "NEED T"
type textarea "x"
type textarea "NEED TO"
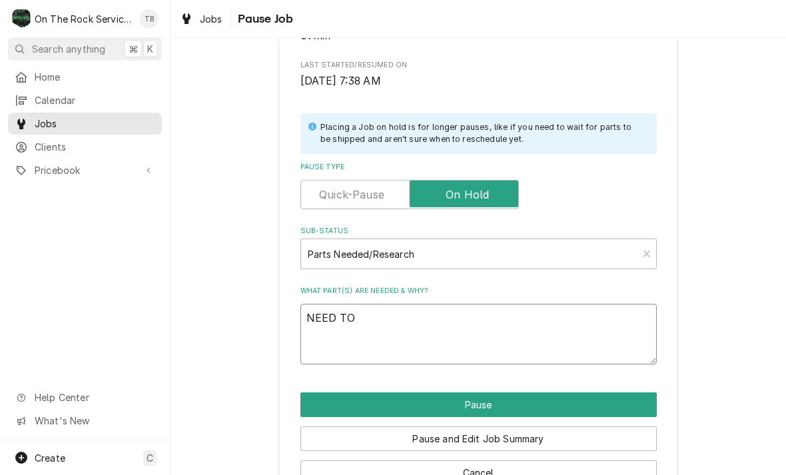
type textarea "x"
type textarea "NEED TO"
type textarea "x"
type textarea "NEED TO R"
type textarea "x"
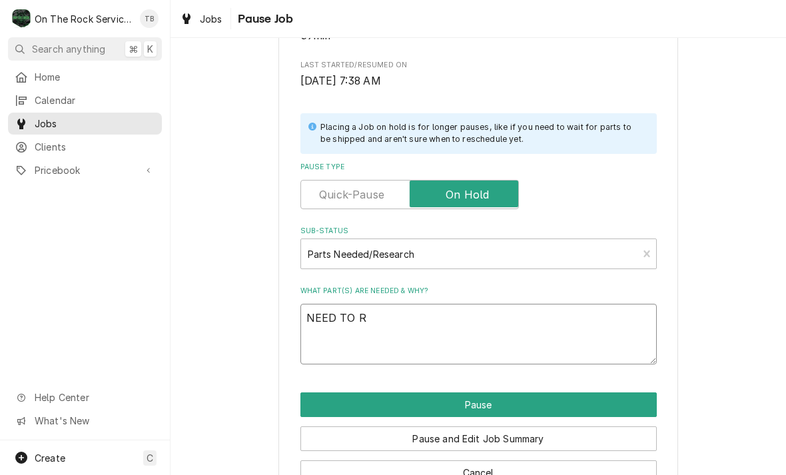
type textarea "NEED TO RE"
type textarea "x"
type textarea "NEED TO RET"
type textarea "x"
type textarea "NEED TO RETU"
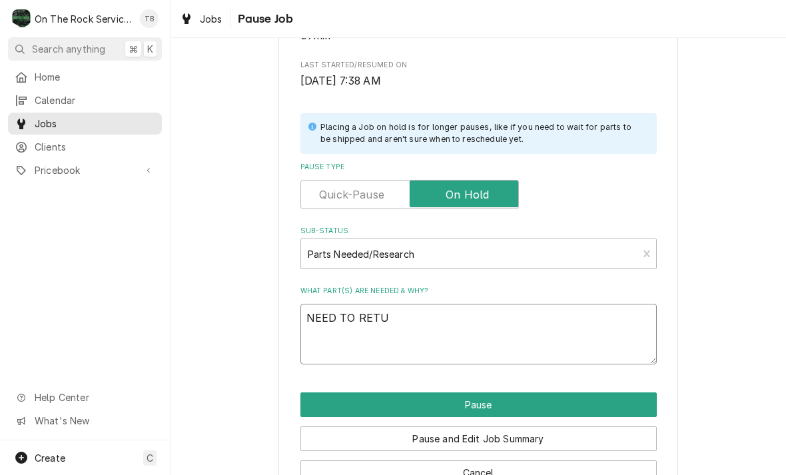
type textarea "x"
type textarea "NEED TO RETUR"
type textarea "x"
type textarea "NEED TO RETURN"
type textarea "x"
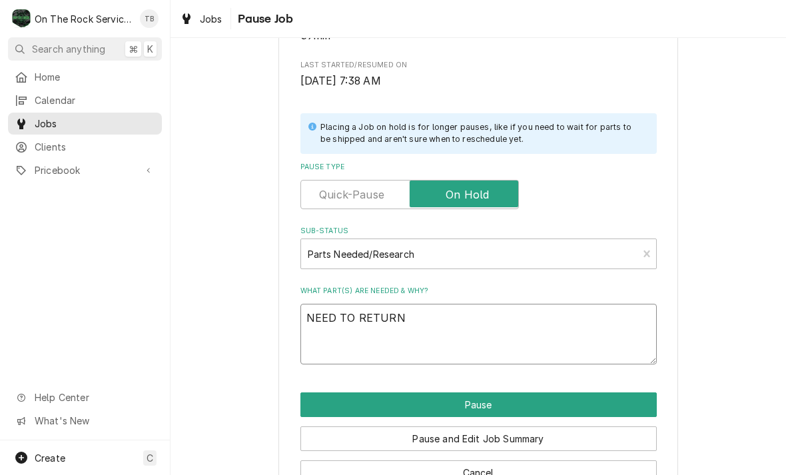
type textarea "NEED TO RETURN"
type textarea "x"
type textarea "NEED TO RETURN D"
type textarea "x"
type textarea "NEED TO RETURN DU"
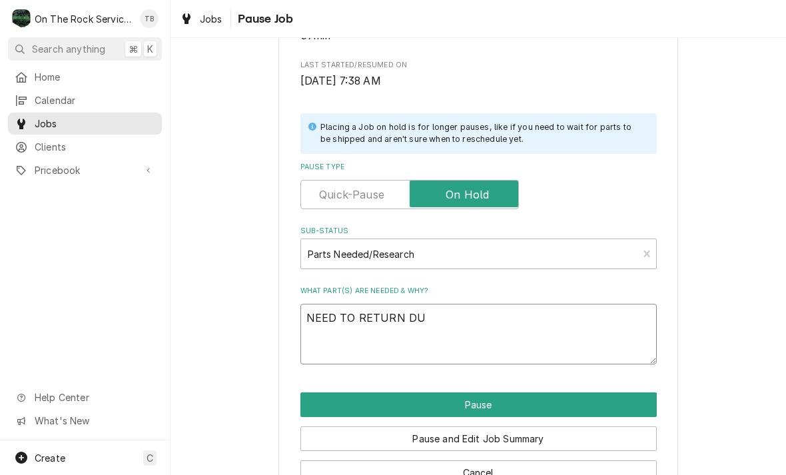
type textarea "x"
type textarea "NEED TO RETURN DUR"
type textarea "x"
type textarea "NEED TO RETURN DURI"
type textarea "x"
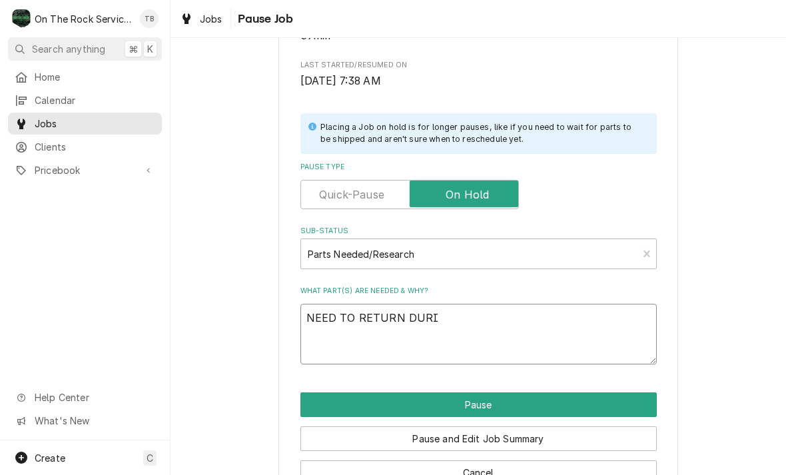
type textarea "NEED TO RETURN DURIN"
type textarea "x"
type textarea "NEED TO RETURN DURING"
type textarea "x"
type textarea "NEED TO RETURN DURING"
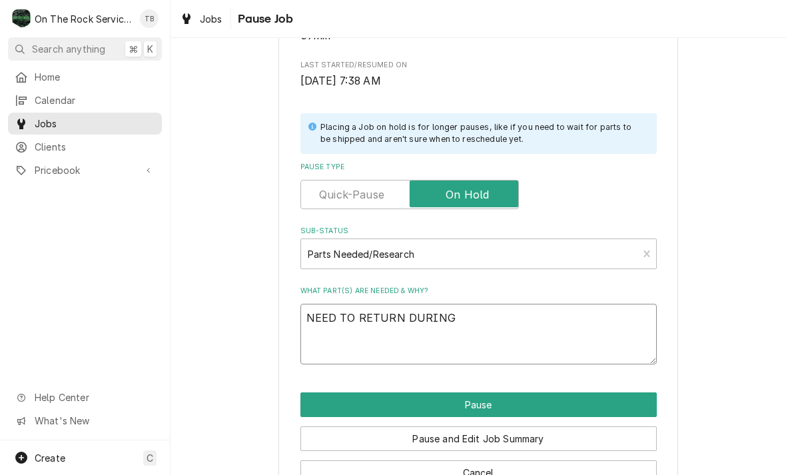
type textarea "x"
type textarea "NEED TO RETURN DURING H"
type textarea "x"
type textarea "NEED TO RETURN DURING HE"
type textarea "x"
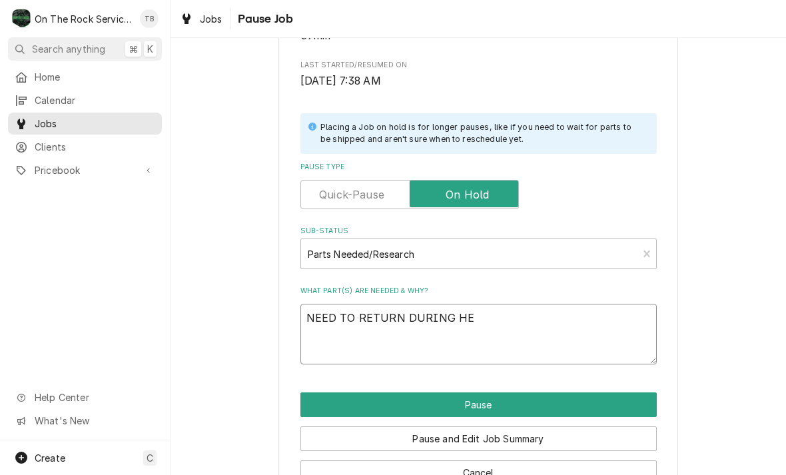
type textarea "NEED TO RETURN DURING HEA"
type textarea "x"
type textarea "NEED TO RETURN DURING HEAV"
type textarea "x"
type textarea "NEED TO RETURN DURING HEAVY"
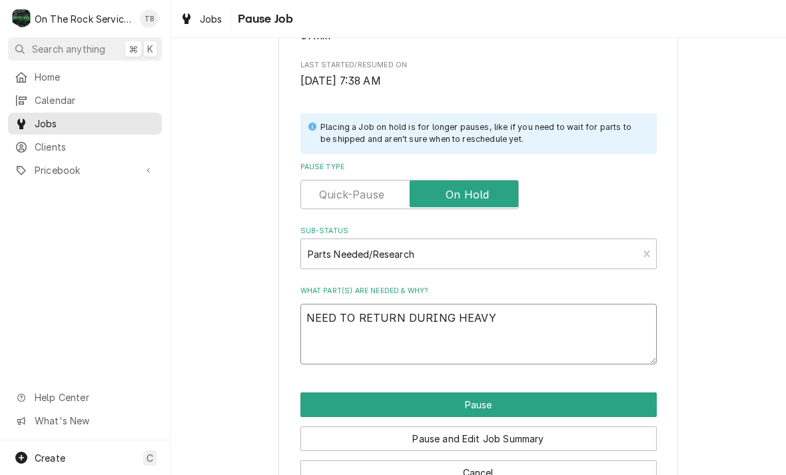
type textarea "x"
type textarea "NEED TO RETURN DURING HEAVY"
type textarea "x"
type textarea "NEED TO RETURN DURING HEAVY L"
type textarea "x"
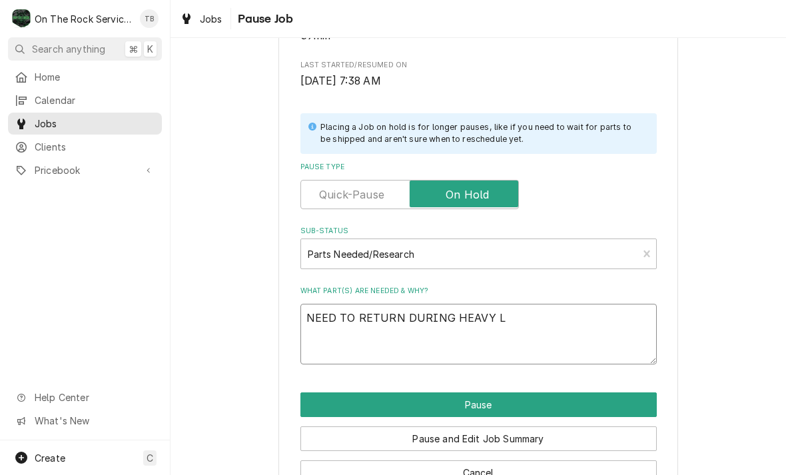
type textarea "NEED TO RETURN DURING HEAVY LU"
type textarea "x"
type textarea "NEED TO RETURN DURING HEAVY LUN"
type textarea "x"
type textarea "NEED TO RETURN DURING HEAVY LUNC"
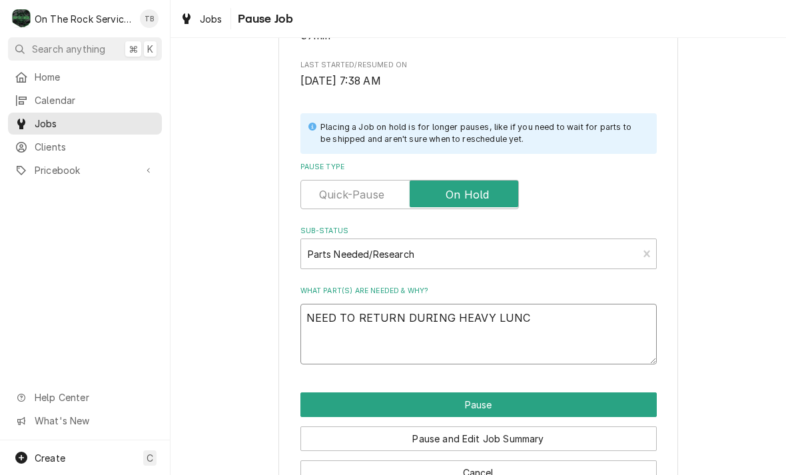
type textarea "x"
type textarea "NEED TO RETURN DURING HEAVY LUNCH"
type textarea "x"
type textarea "NEED TO RETURN DURING HEAVY LUNCH"
type textarea "x"
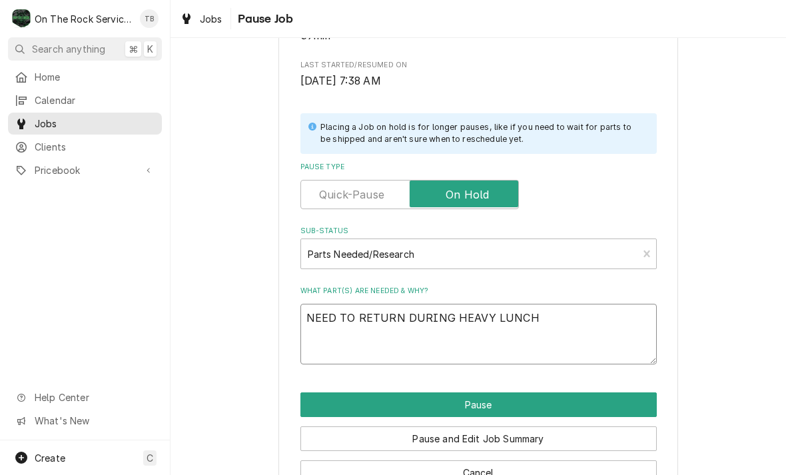
type textarea "NEED TO RETURN DURING HEAVY LUNCH V"
type textarea "x"
type textarea "NEED TO RETURN DURING HEAVY LUNCH VO"
type textarea "x"
type textarea "NEED TO RETURN DURING HEAVY LUNCH VOL"
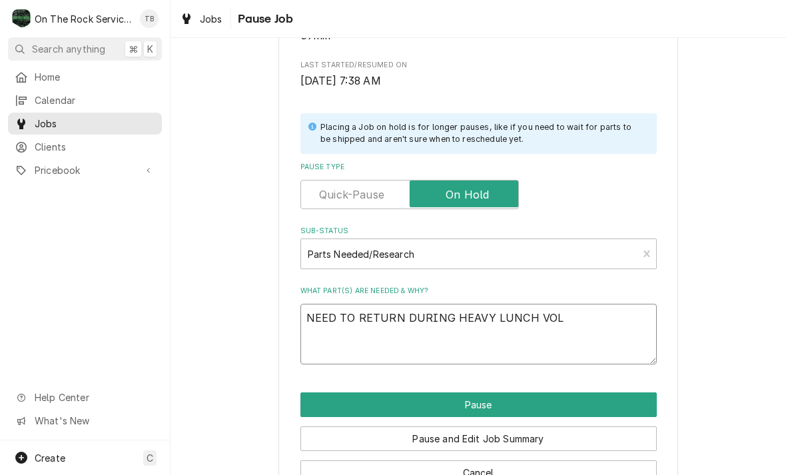
type textarea "x"
type textarea "NEED TO RETURN DURING HEAVY LUNCH VOLU"
type textarea "x"
type textarea "NEED TO RETURN DURING HEAVY LUNCH VOLUM"
type textarea "x"
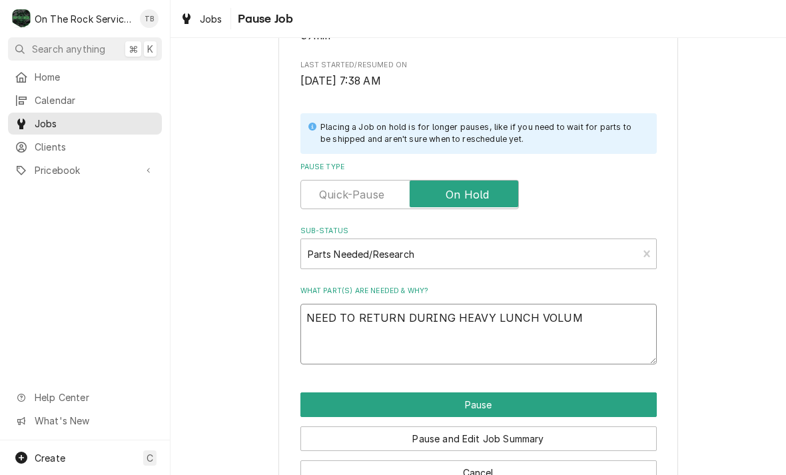
type textarea "NEED TO RETURN DURING HEAVY LUNCH VOLUME"
type textarea "x"
type textarea "NEED TO RETURN DURING HEAVY LUNCH VOLUME"
type textarea "x"
type textarea "NEED TO RETURN DURING HEAVY LUNCH VOLUME."
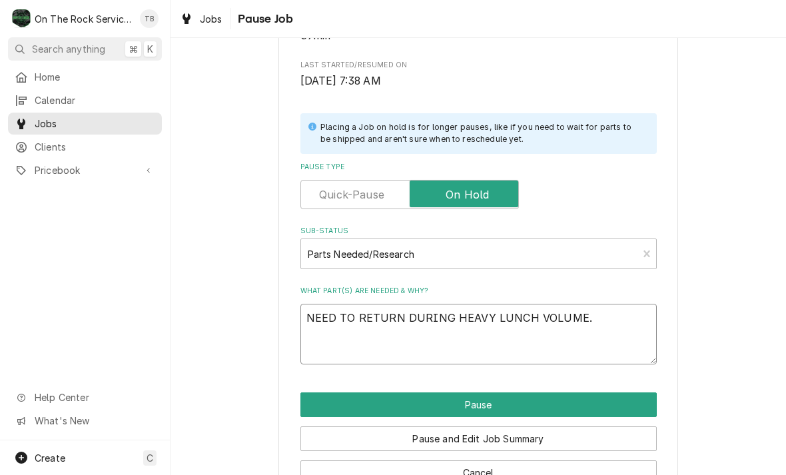
type textarea "x"
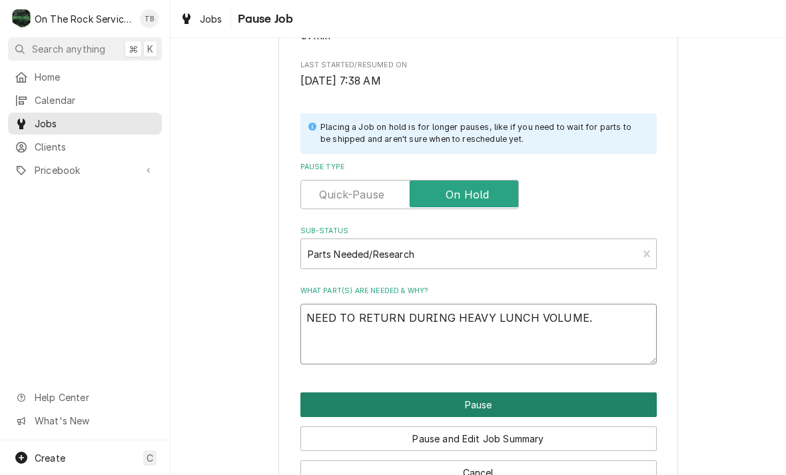
type textarea "NEED TO RETURN DURING HEAVY LUNCH VOLUME."
click at [504, 396] on button "Pause" at bounding box center [479, 405] width 357 height 25
type textarea "x"
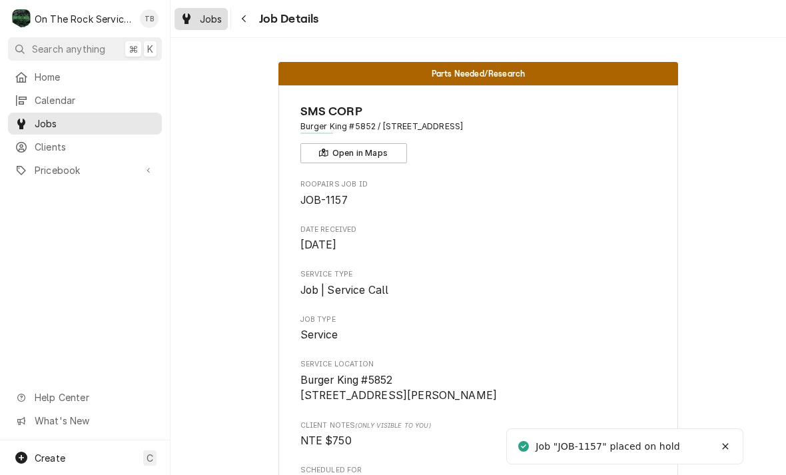
click at [215, 26] on div "Jobs" at bounding box center [201, 19] width 48 height 17
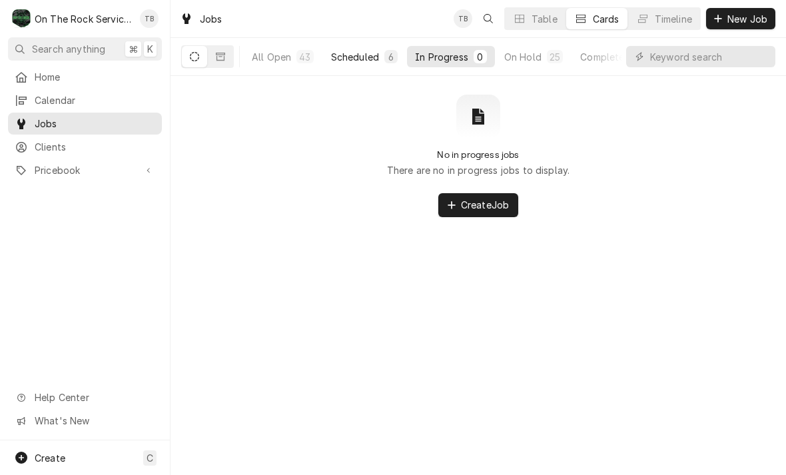
click at [363, 63] on button "Scheduled 6" at bounding box center [364, 56] width 83 height 21
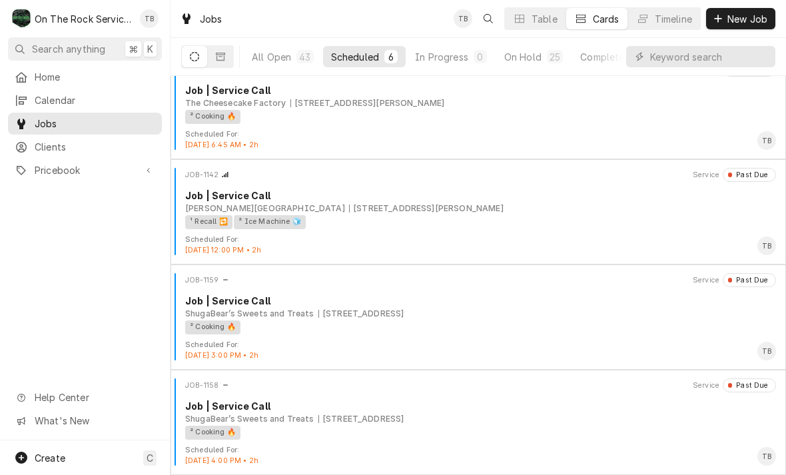
scroll to position [233, 0]
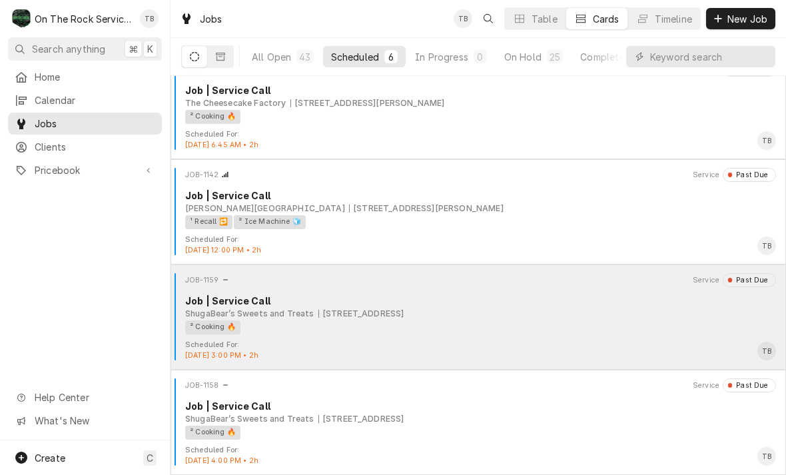
click at [570, 331] on div "² Cooking 🔥" at bounding box center [476, 328] width 582 height 14
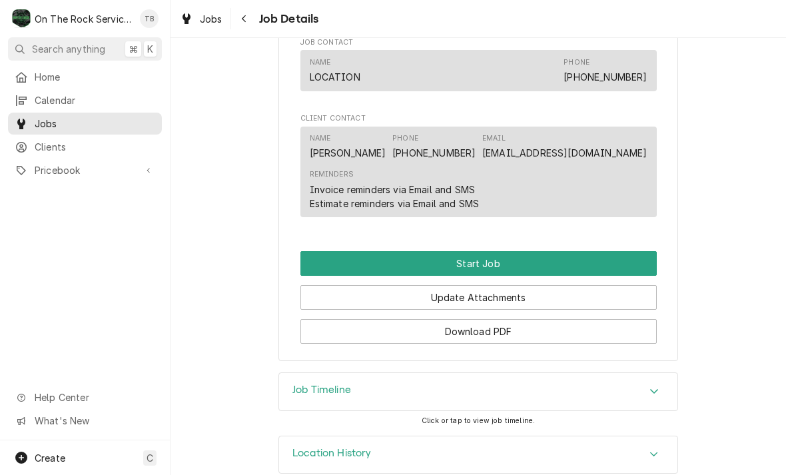
scroll to position [1024, 0]
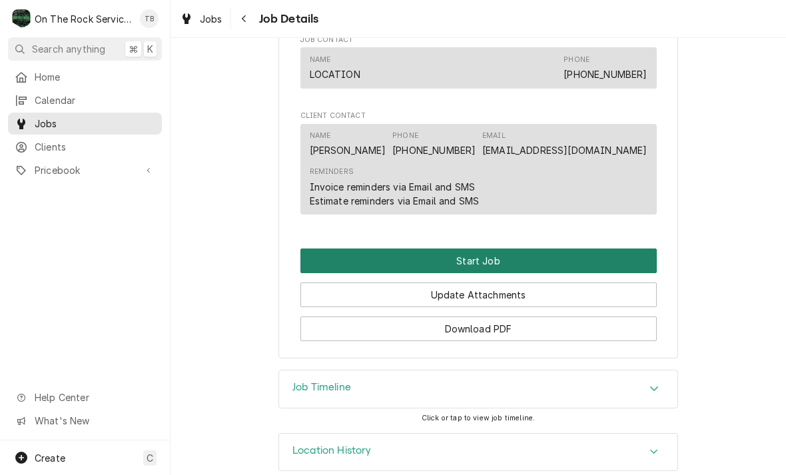
click at [538, 249] on button "Start Job" at bounding box center [479, 261] width 357 height 25
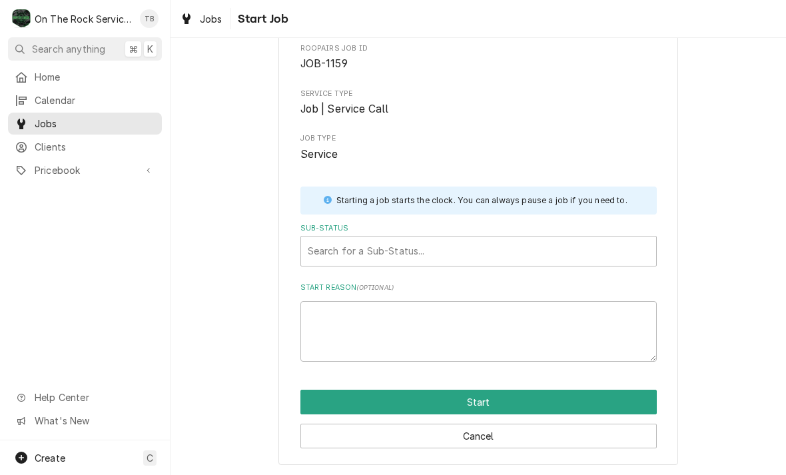
scroll to position [69, 0]
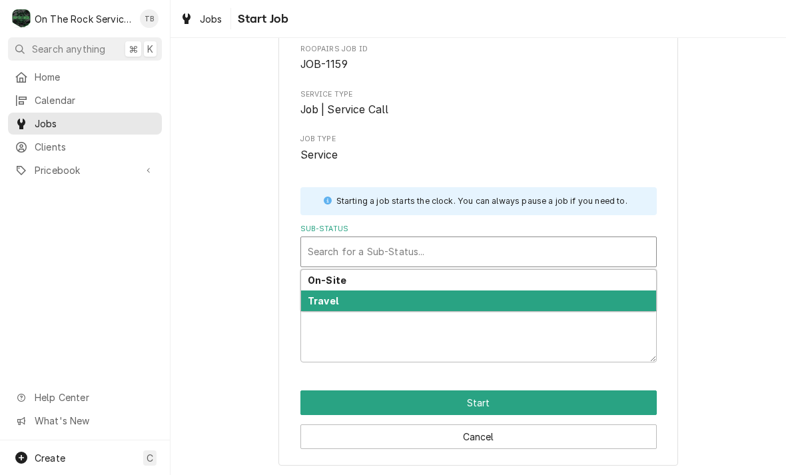
click at [553, 299] on div "Travel" at bounding box center [478, 301] width 355 height 21
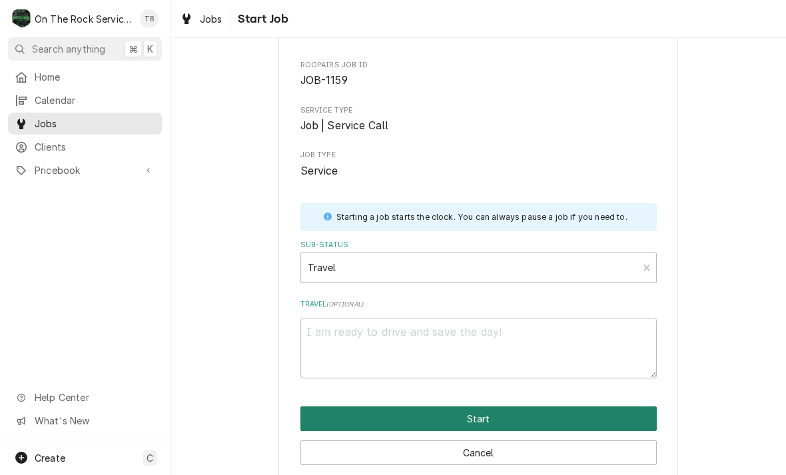
click at [524, 414] on button "Start" at bounding box center [479, 419] width 357 height 25
type textarea "x"
